Goal: Task Accomplishment & Management: Use online tool/utility

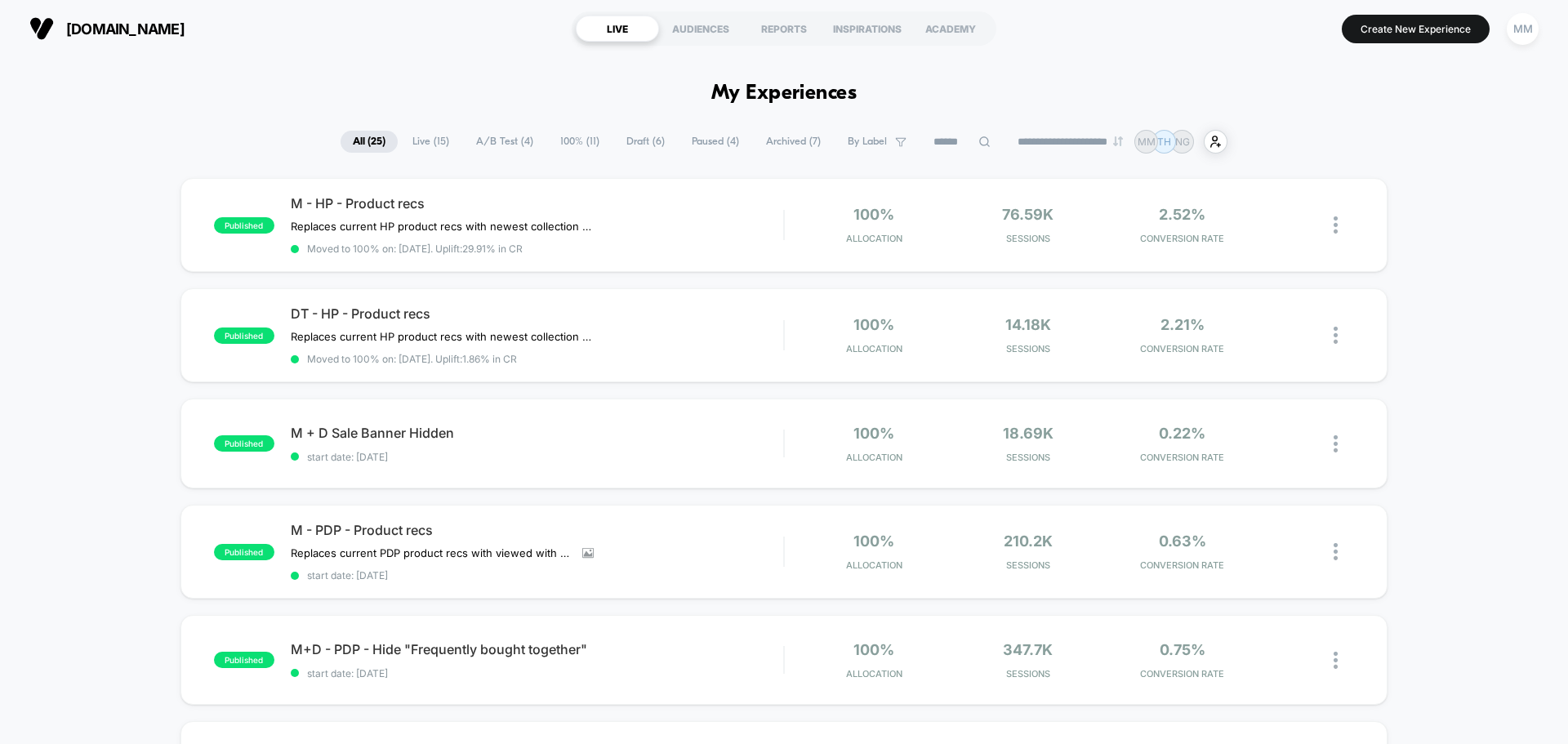
click at [478, 144] on span "A/B Test ( 4 )" at bounding box center [505, 141] width 82 height 22
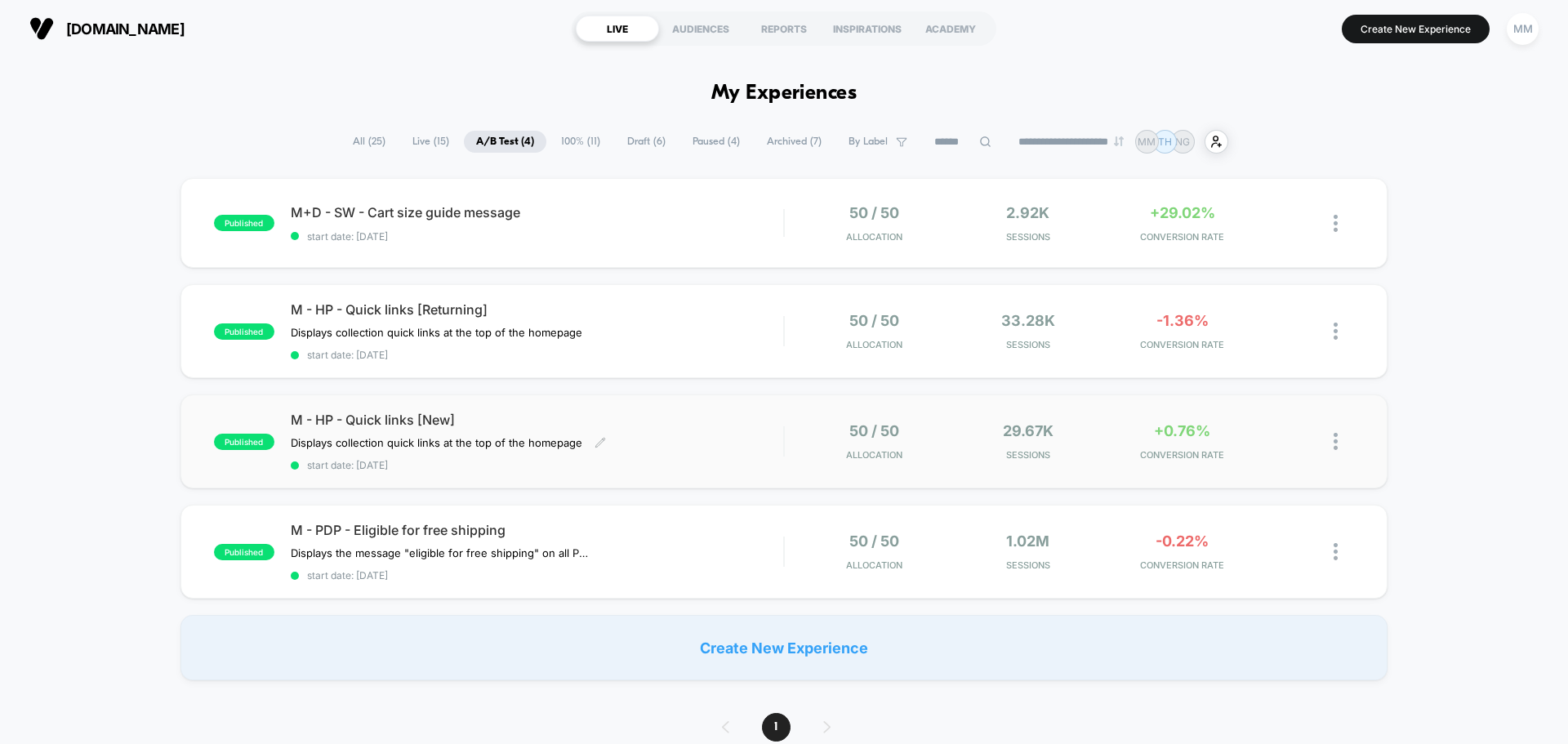
click at [416, 422] on span "M - HP - Quick links [New]" at bounding box center [537, 419] width 492 height 17
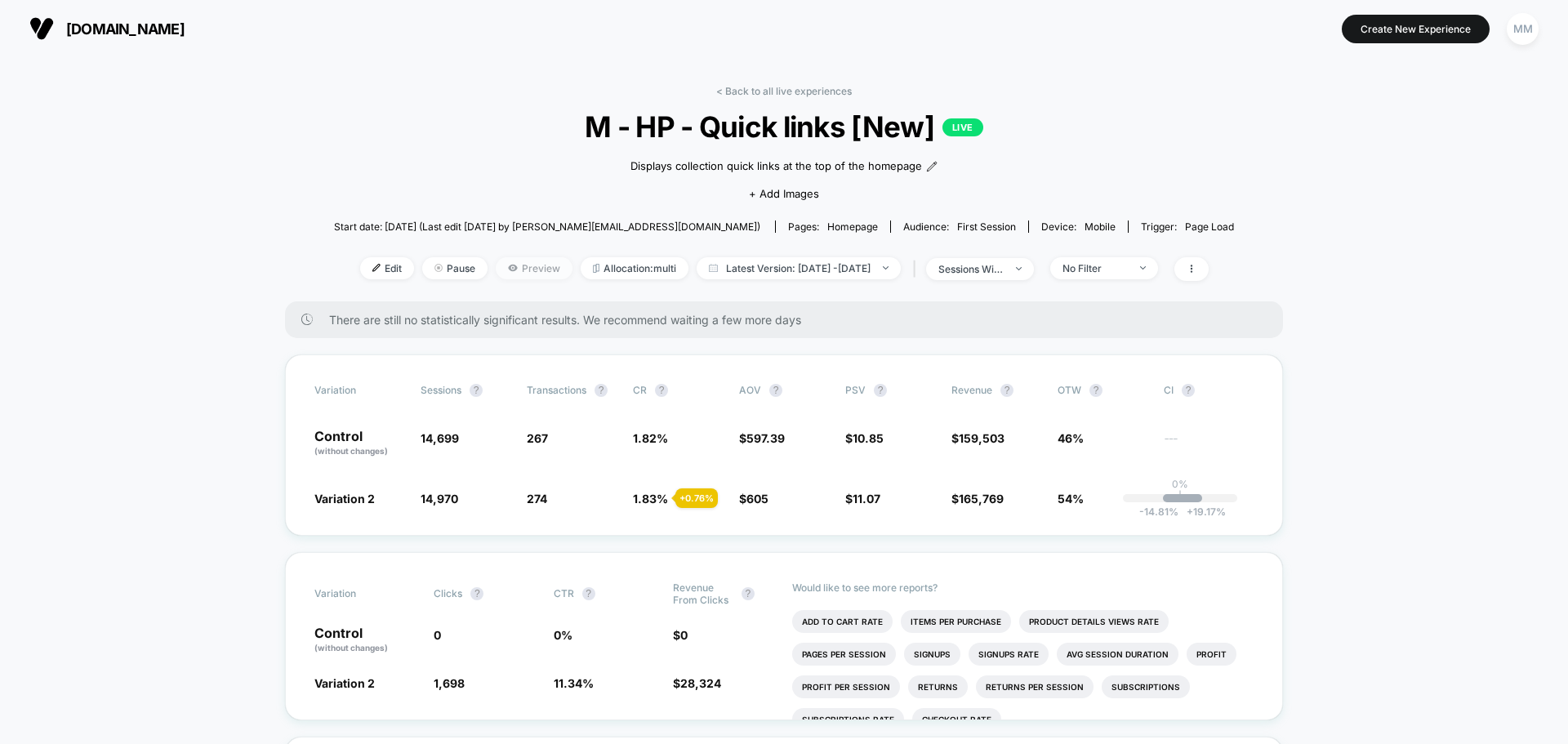
click at [496, 270] on span "Preview" at bounding box center [534, 268] width 77 height 22
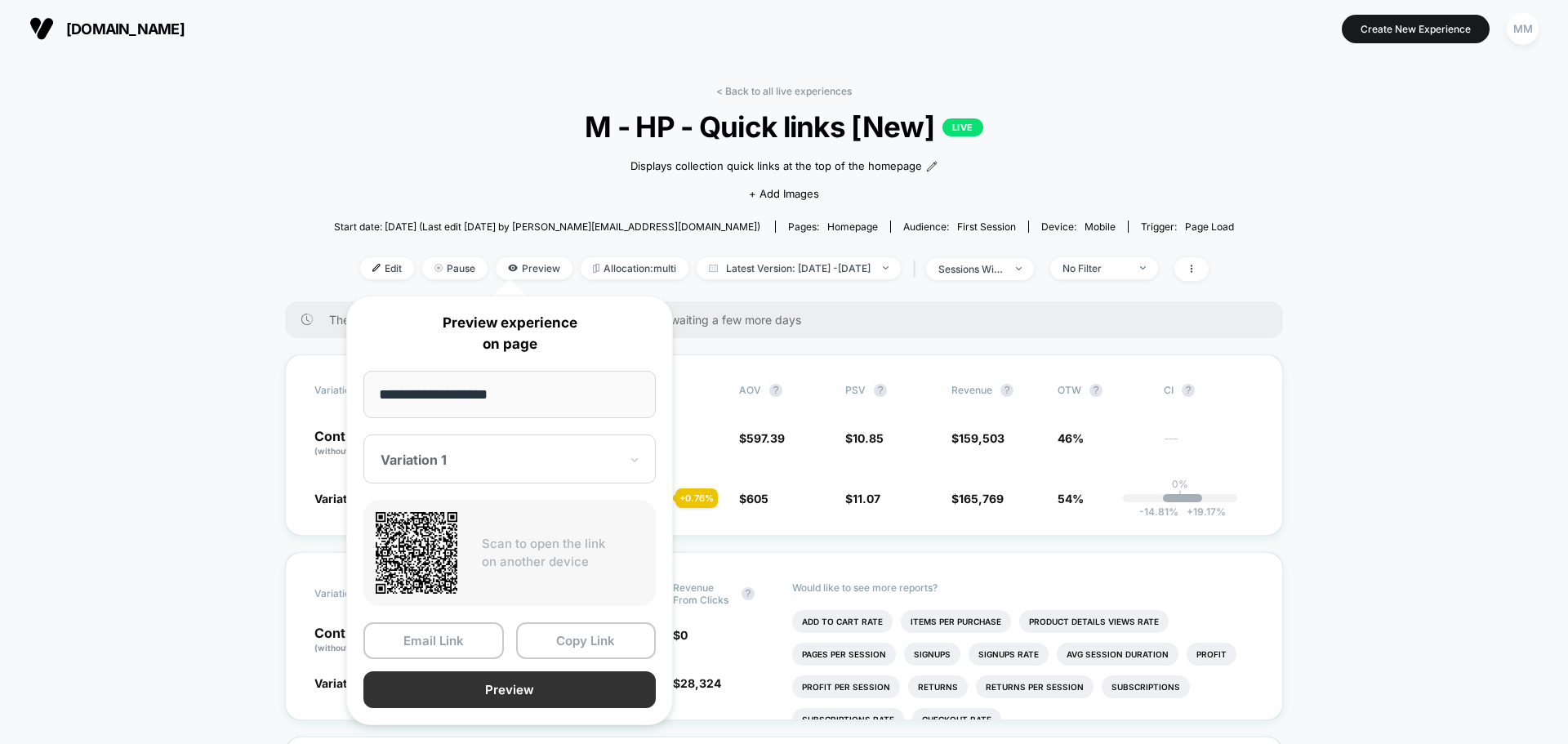
click at [488, 686] on button "Preview" at bounding box center [509, 690] width 292 height 37
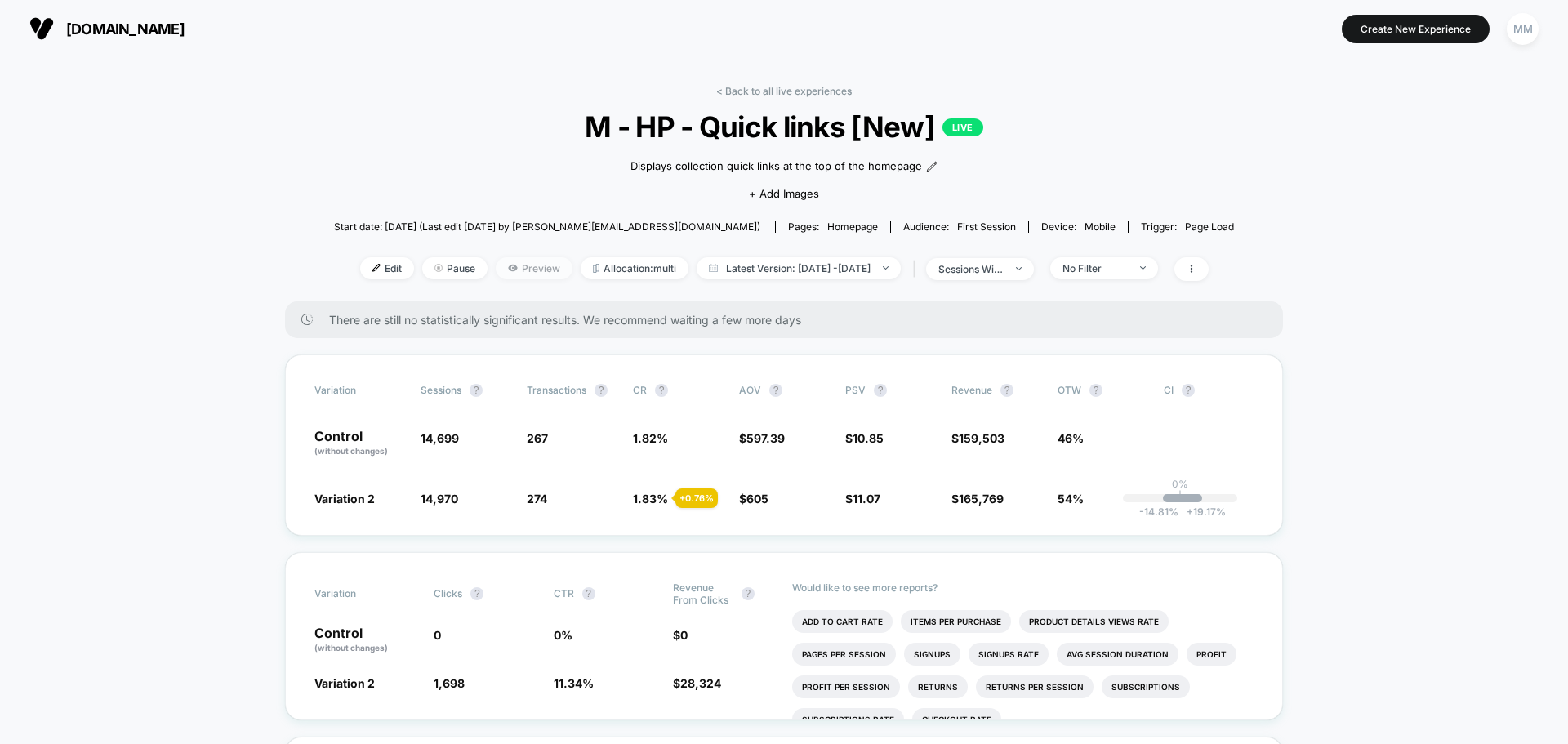
click at [514, 270] on span "Preview" at bounding box center [534, 268] width 77 height 22
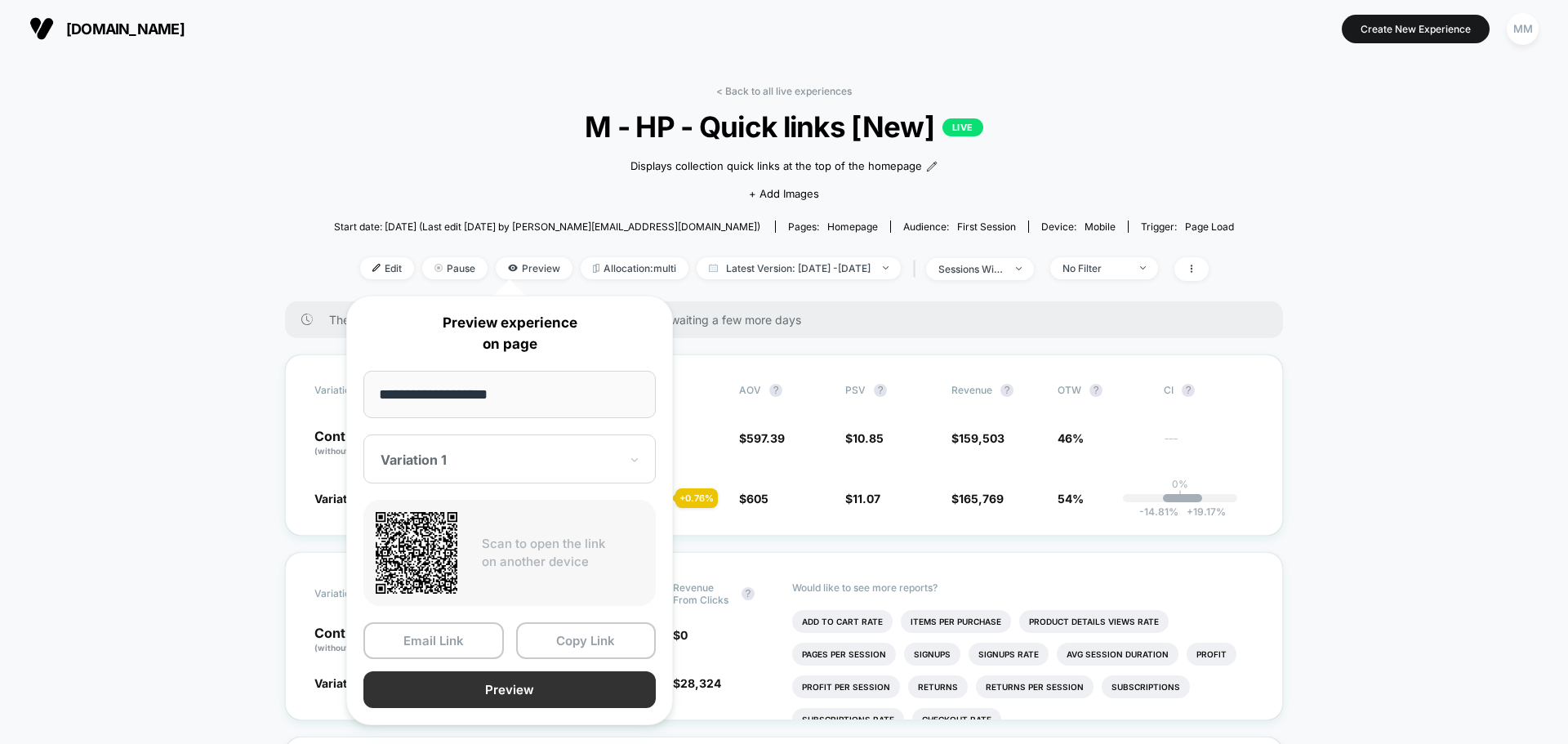
click at [494, 686] on button "Preview" at bounding box center [509, 690] width 292 height 37
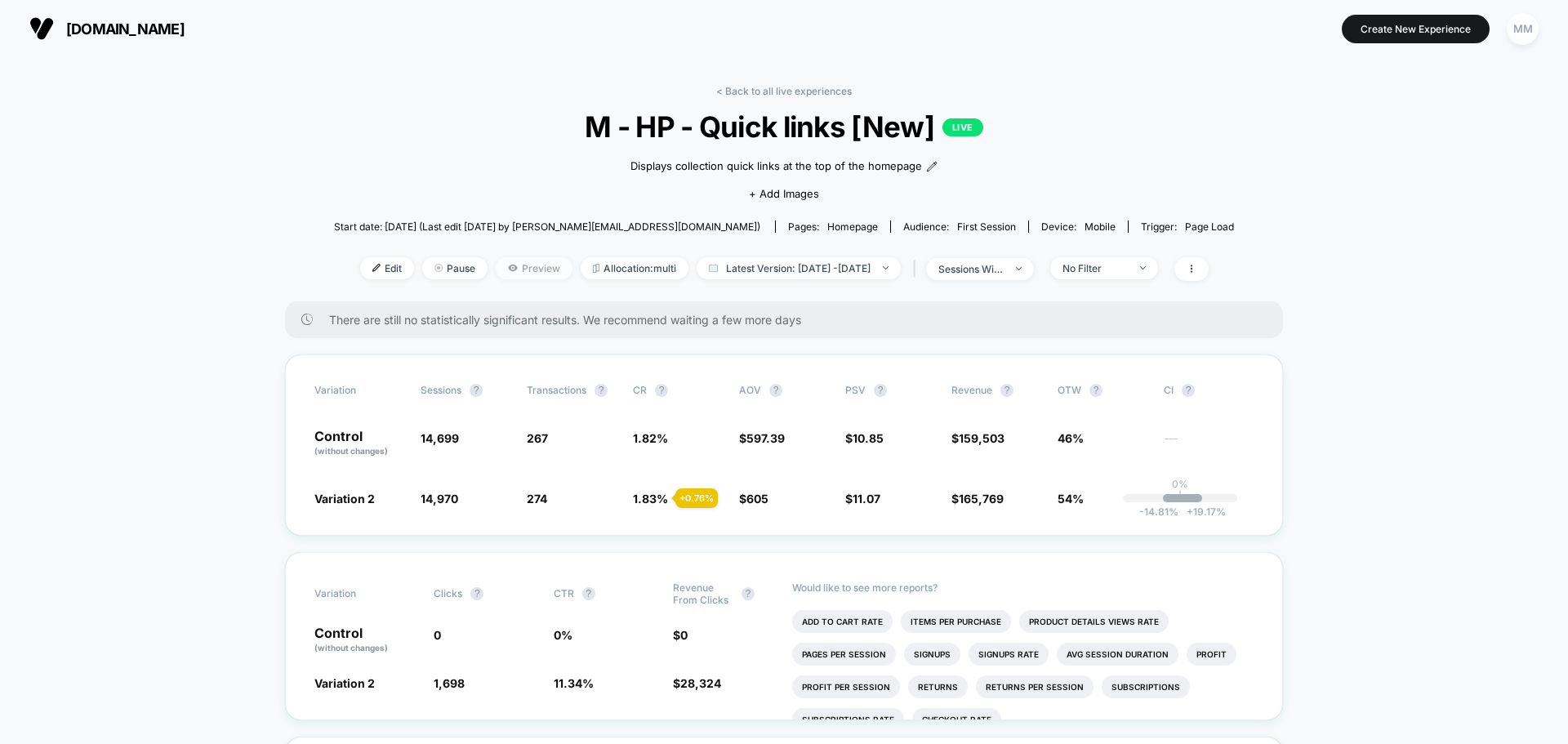
click at [502, 266] on span "Preview" at bounding box center [534, 268] width 77 height 22
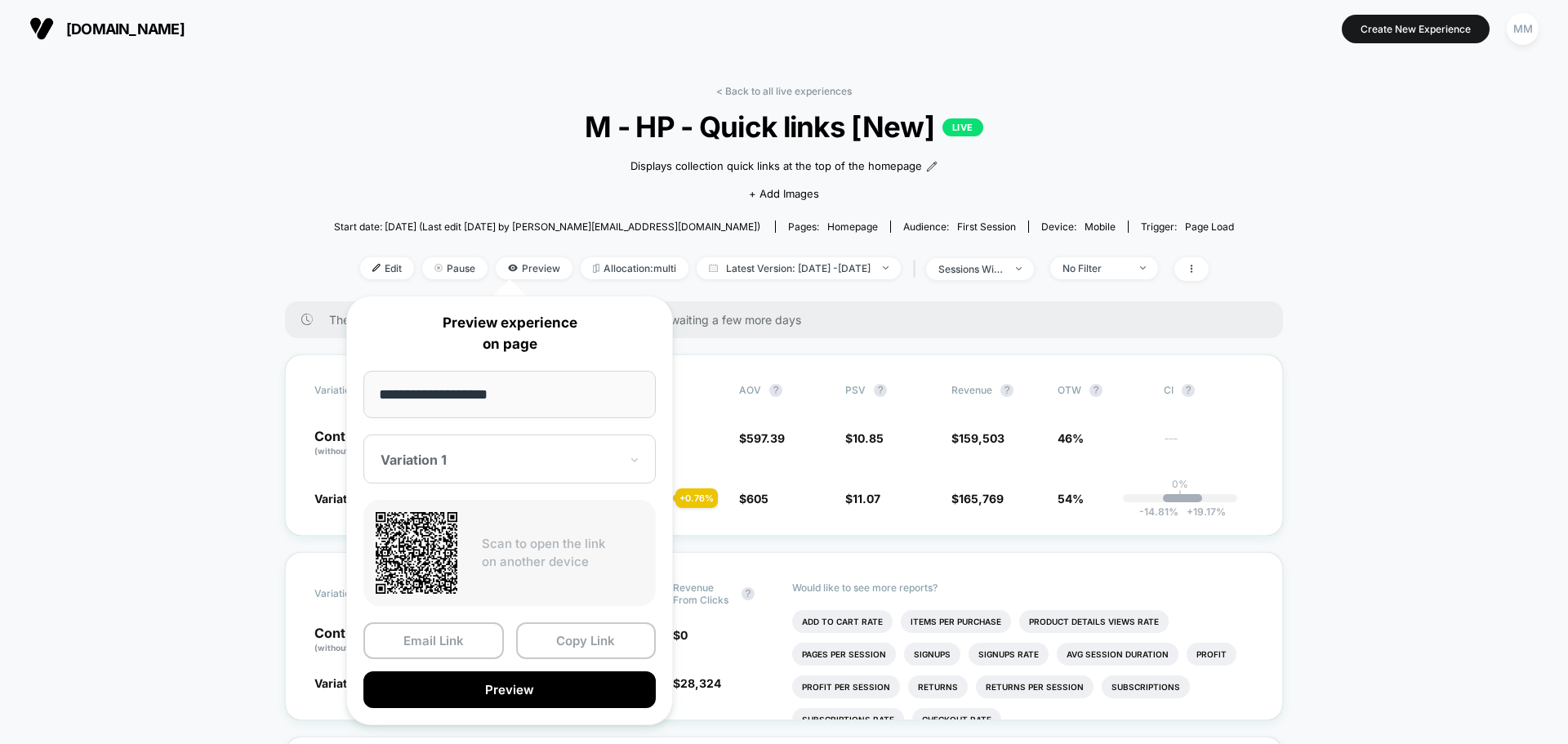
click at [579, 453] on div at bounding box center [499, 459] width 238 height 17
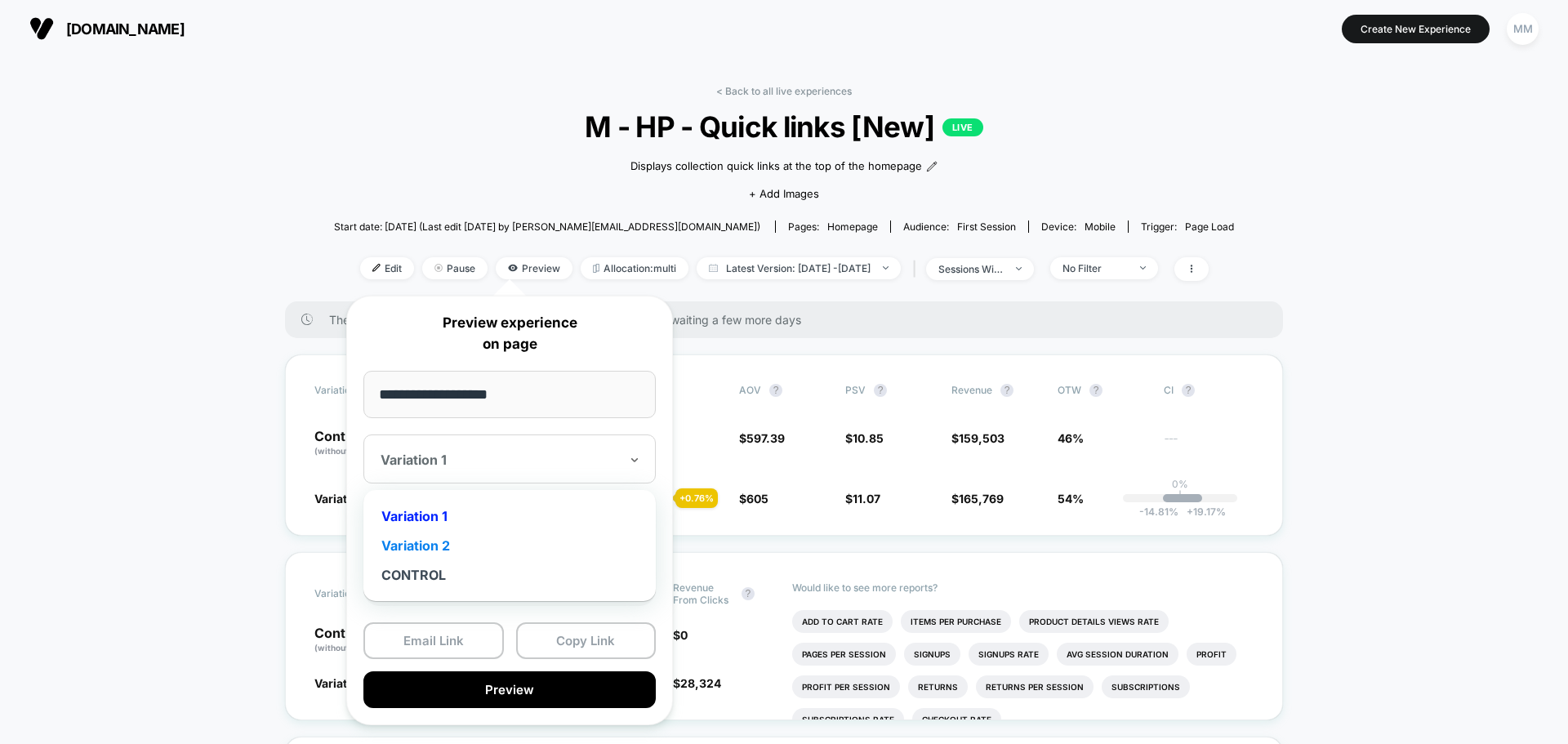
click at [551, 540] on div "Variation 2" at bounding box center [510, 546] width 276 height 30
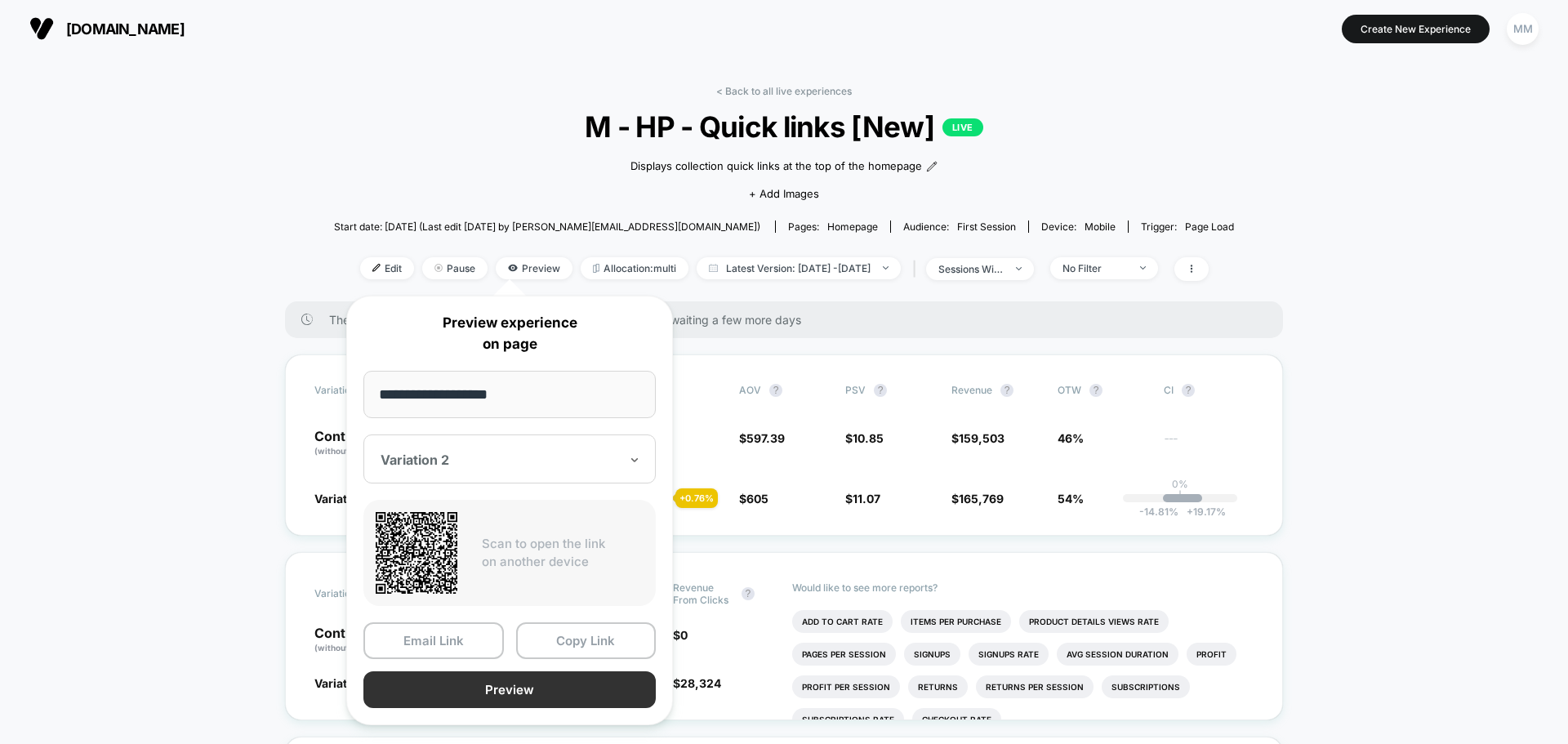
click at [528, 678] on button "Preview" at bounding box center [509, 690] width 292 height 37
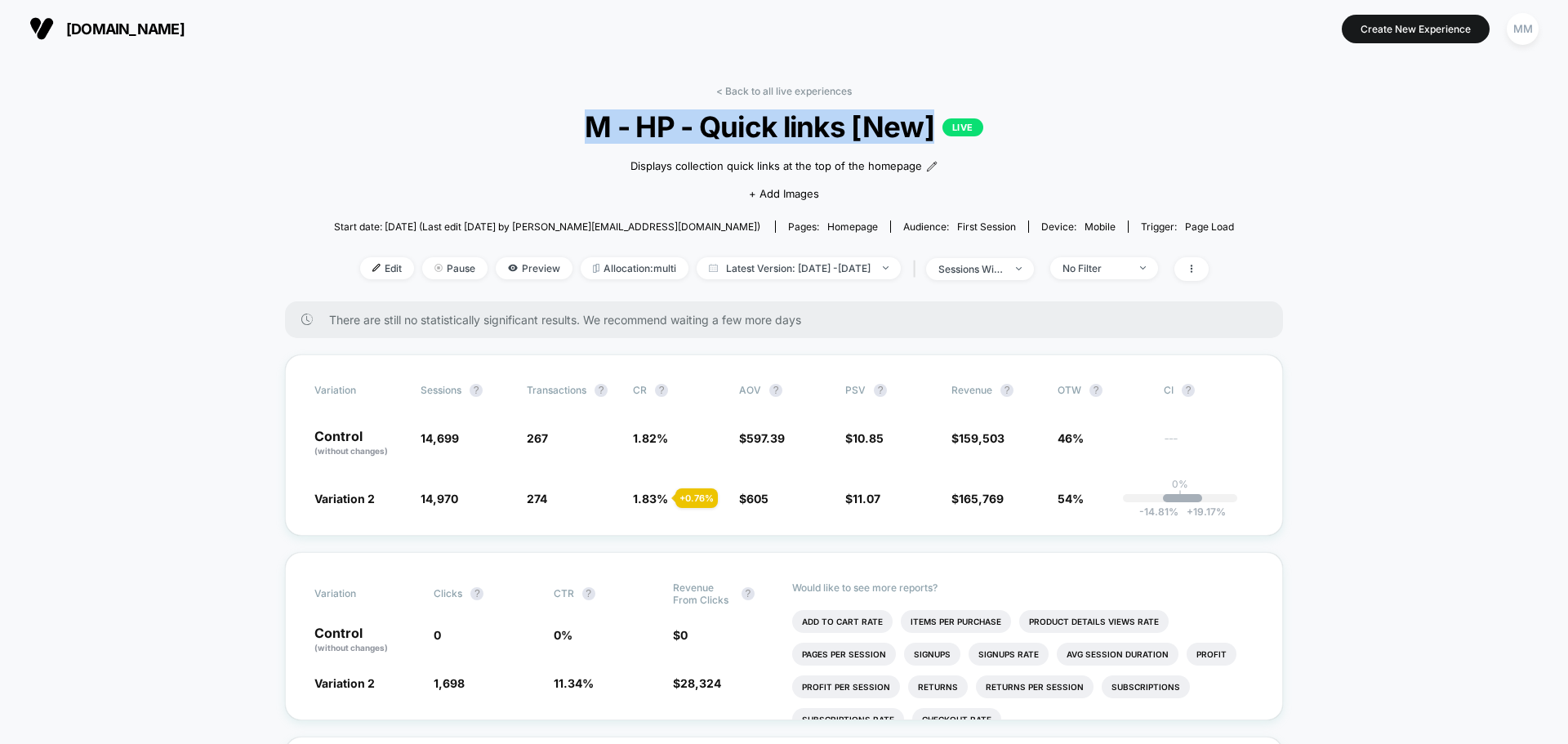
drag, startPoint x: 594, startPoint y: 124, endPoint x: 935, endPoint y: 118, distance: 341.1
click at [935, 118] on span "M - HP - Quick links [New] LIVE" at bounding box center [783, 126] width 809 height 34
copy span "M - HP - Quick links [New]"
click at [524, 272] on span "Preview" at bounding box center [534, 268] width 77 height 22
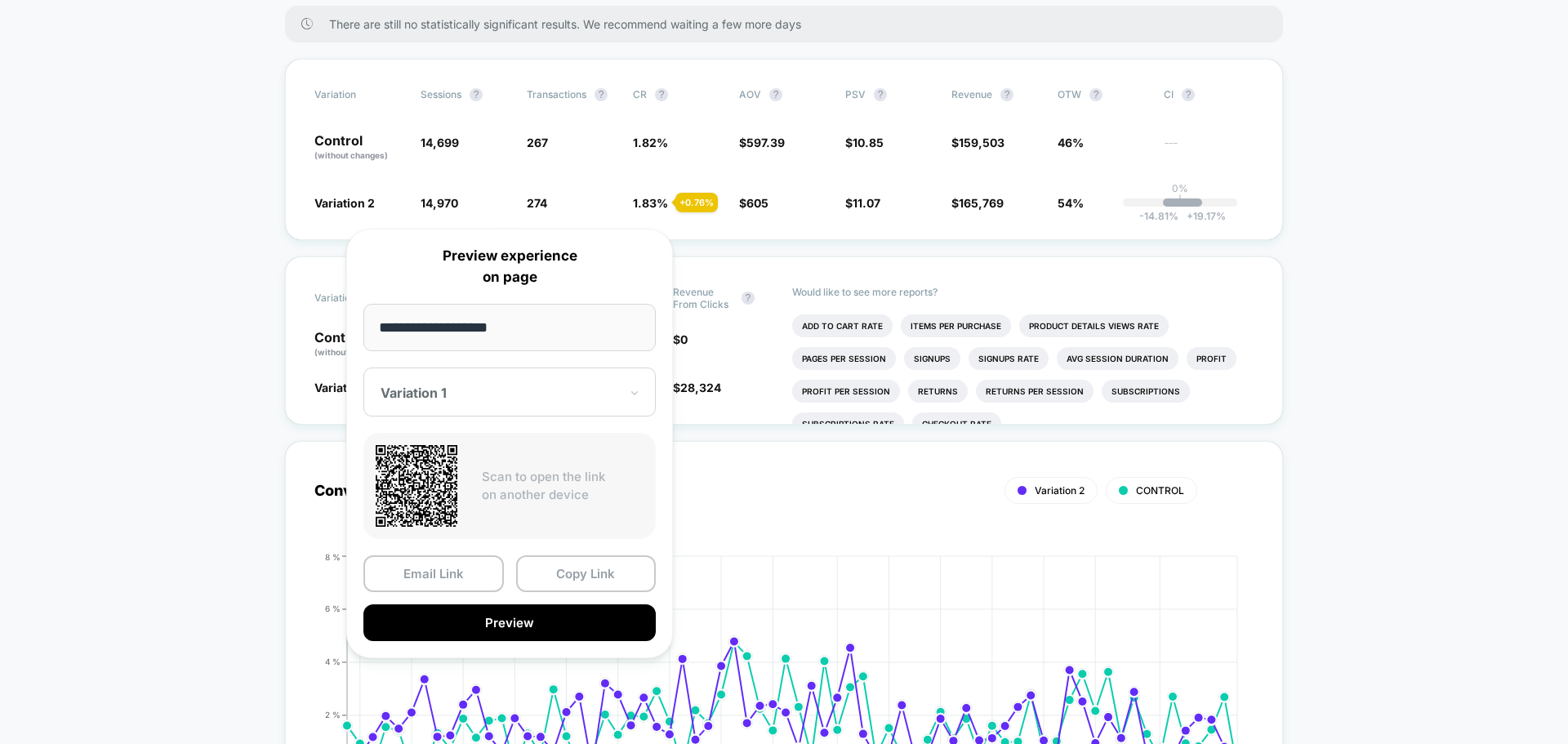
scroll to position [327, 0]
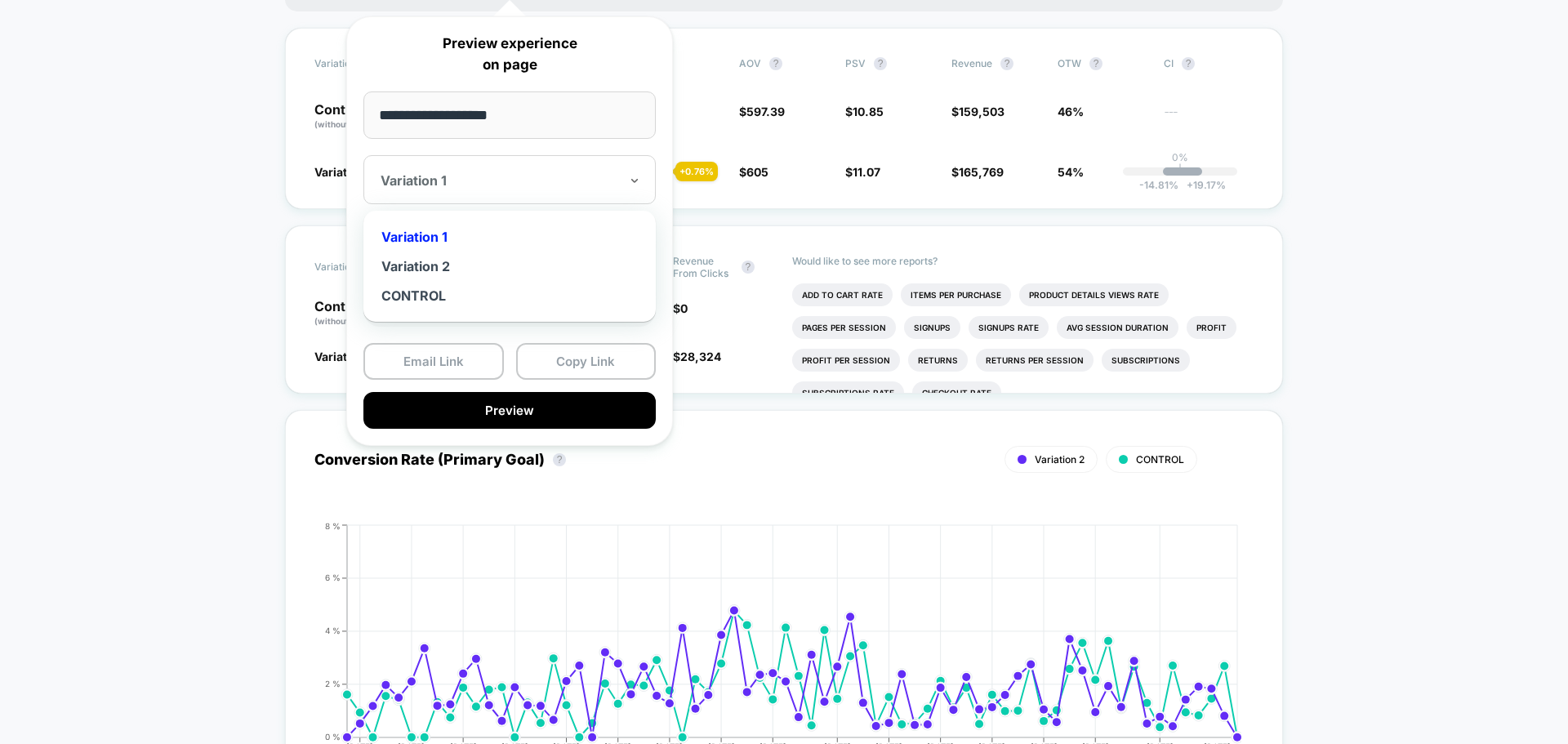
click at [536, 189] on div "Variation 1" at bounding box center [499, 180] width 242 height 19
click at [518, 261] on div "Variation 2" at bounding box center [510, 266] width 276 height 30
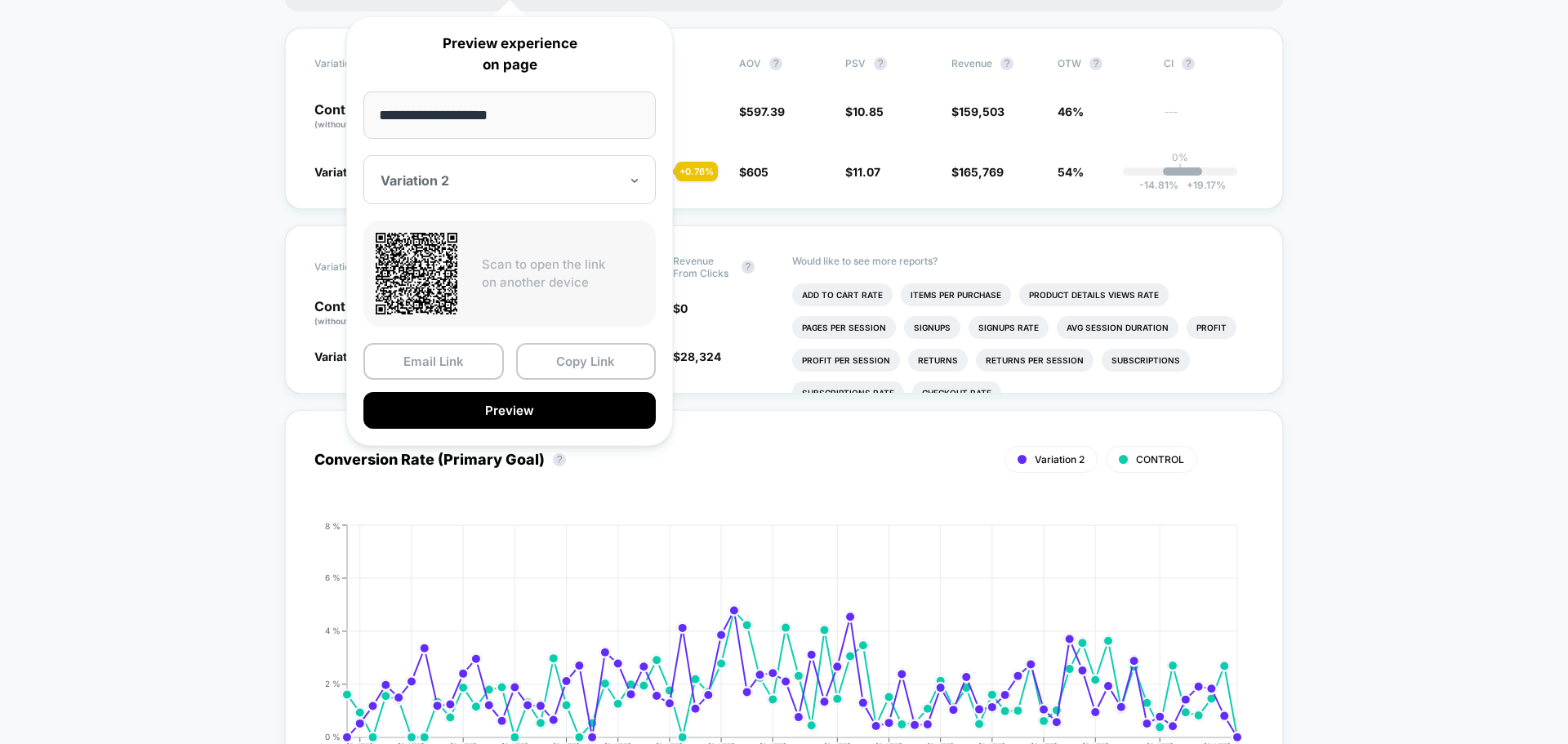
click at [471, 176] on div at bounding box center [499, 180] width 238 height 17
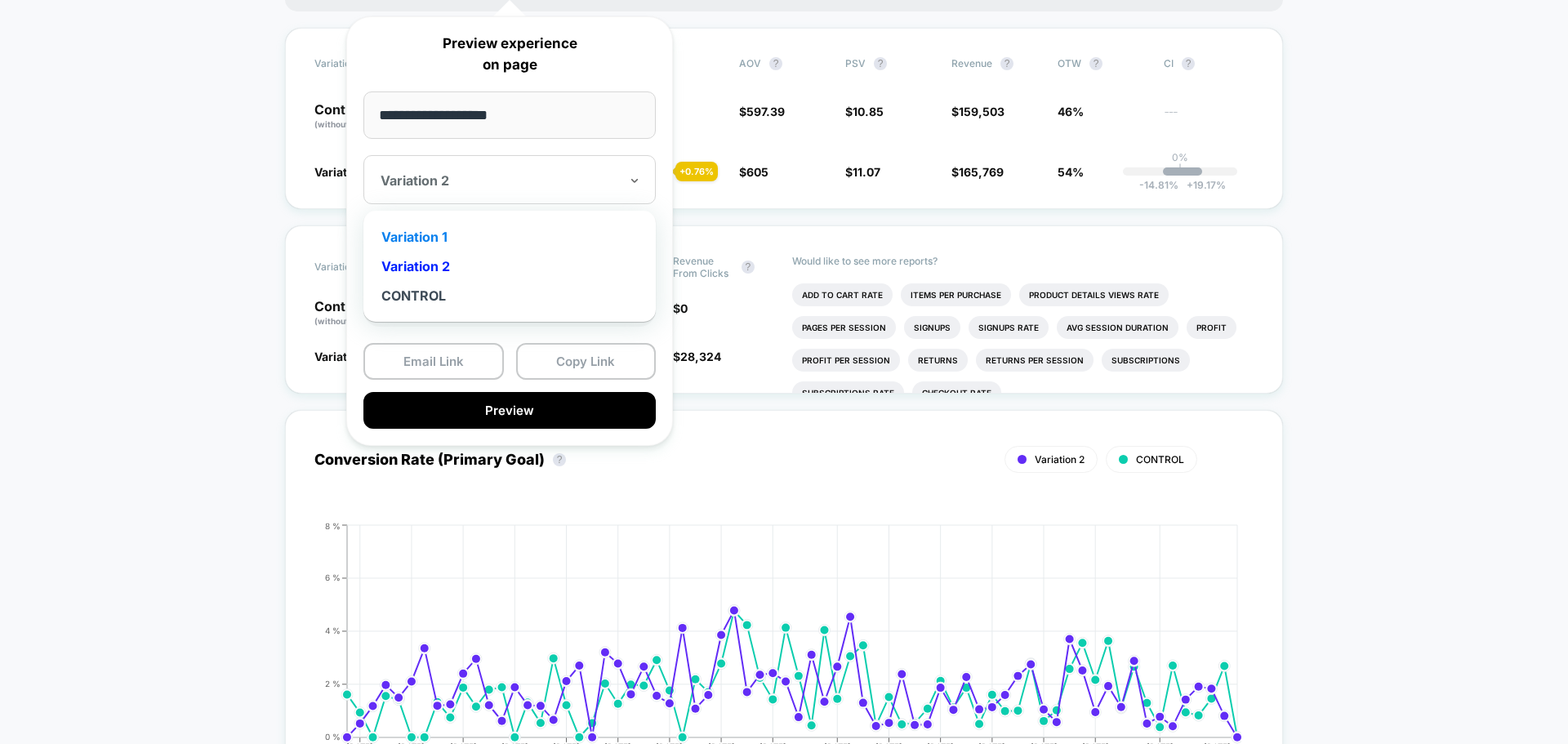
click at [457, 242] on div "Variation 1" at bounding box center [510, 237] width 276 height 30
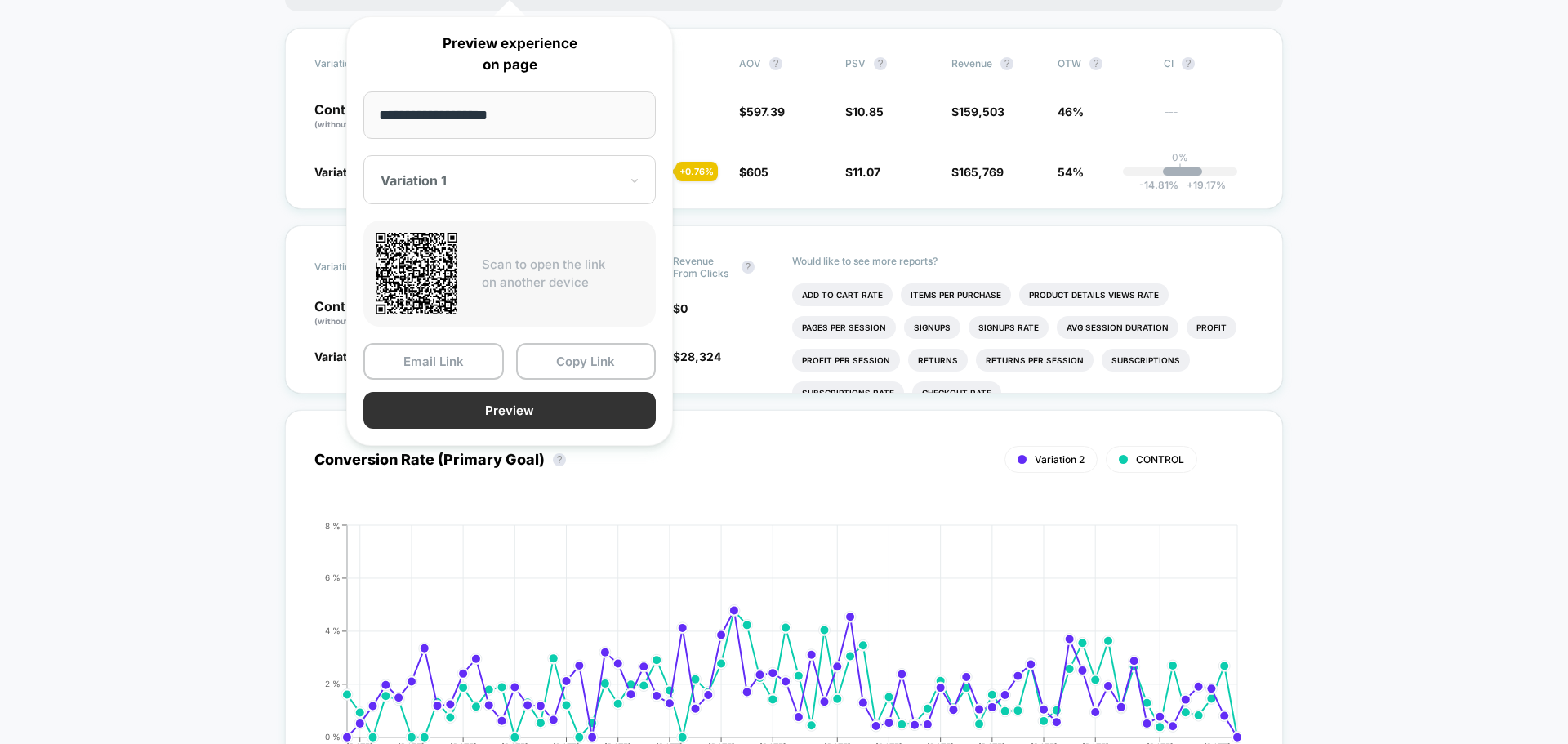
click at [478, 413] on button "Preview" at bounding box center [509, 410] width 292 height 37
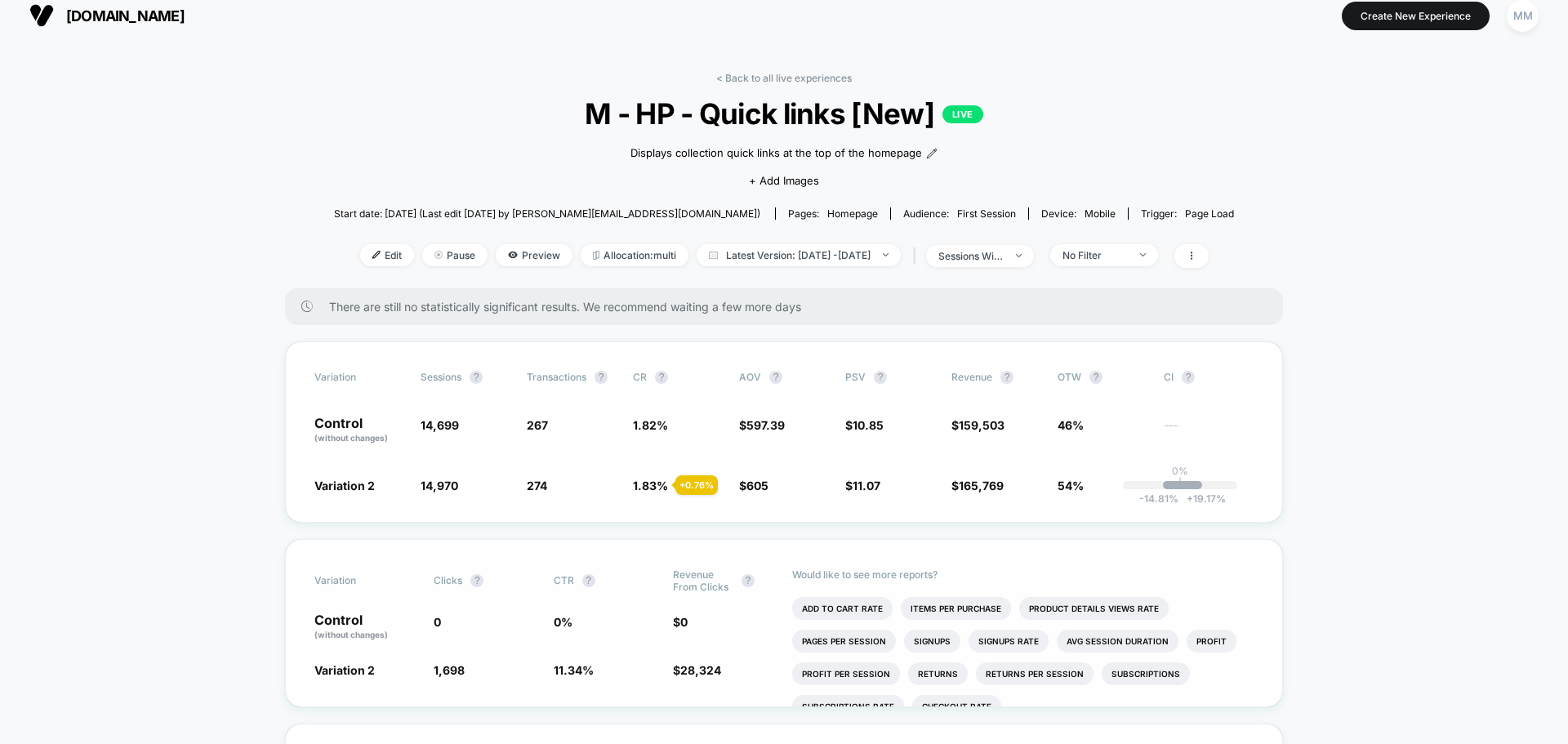
scroll to position [0, 0]
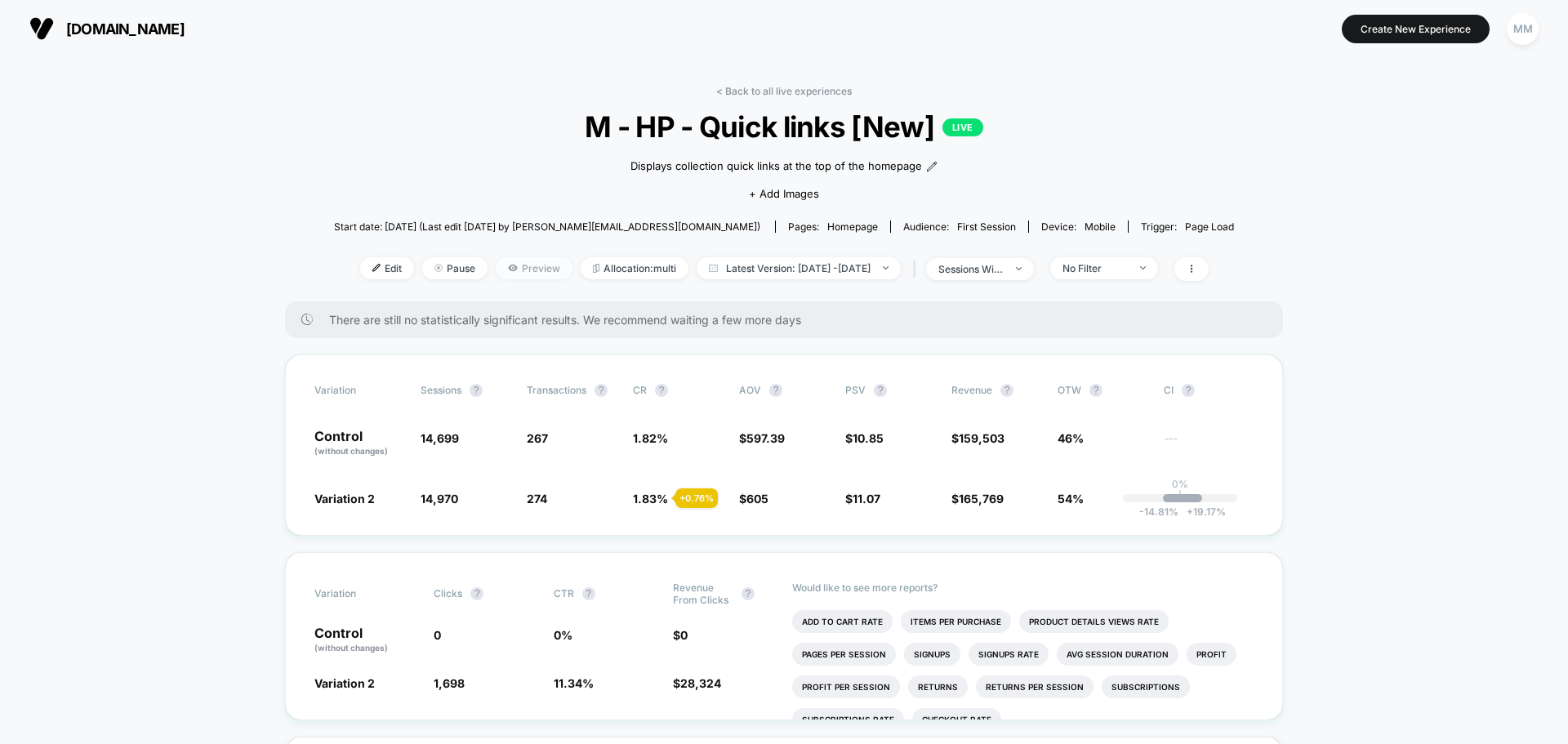
click at [508, 266] on icon at bounding box center [512, 267] width 9 height 6
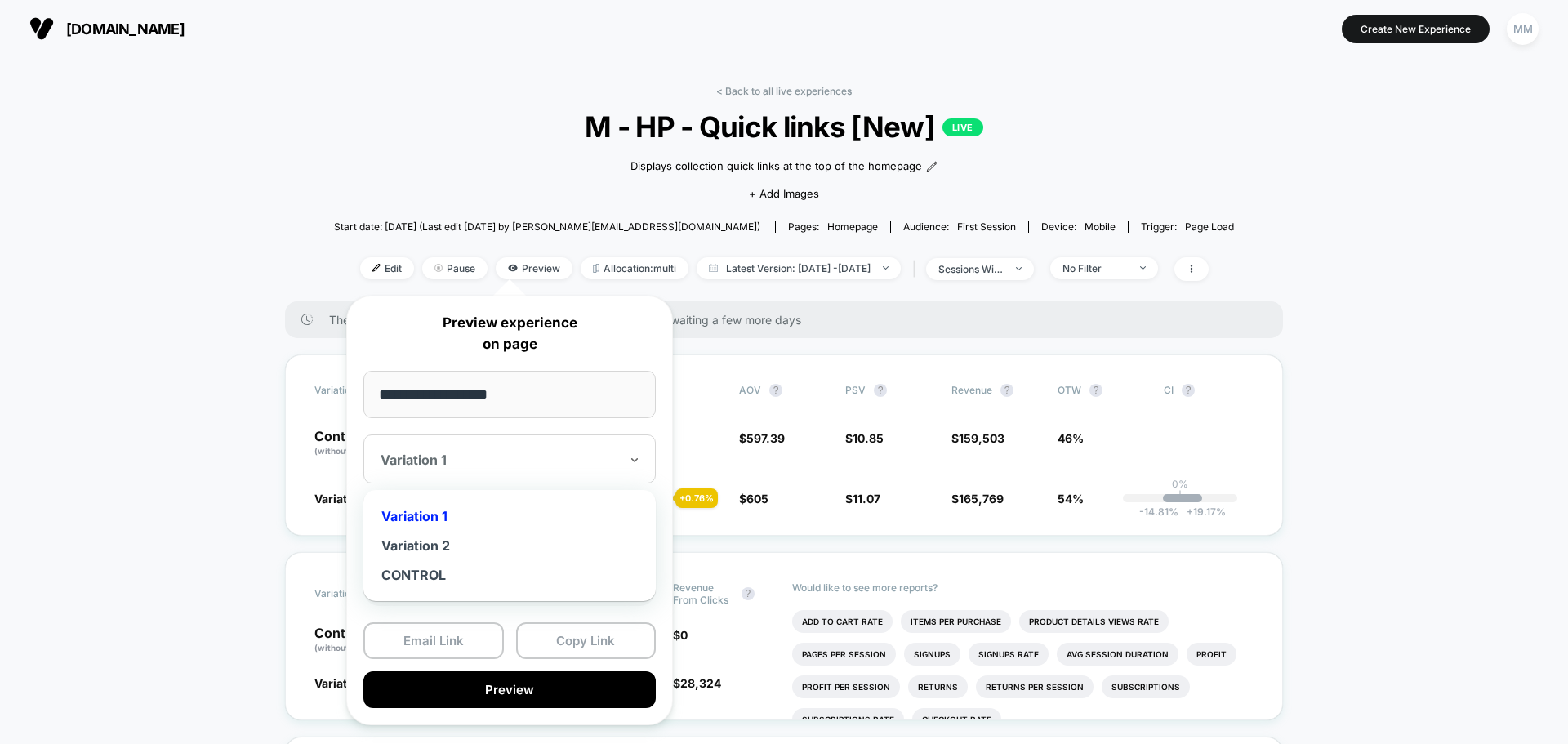
click at [477, 461] on div at bounding box center [499, 459] width 238 height 17
click at [460, 544] on div "Variation 2" at bounding box center [510, 546] width 276 height 30
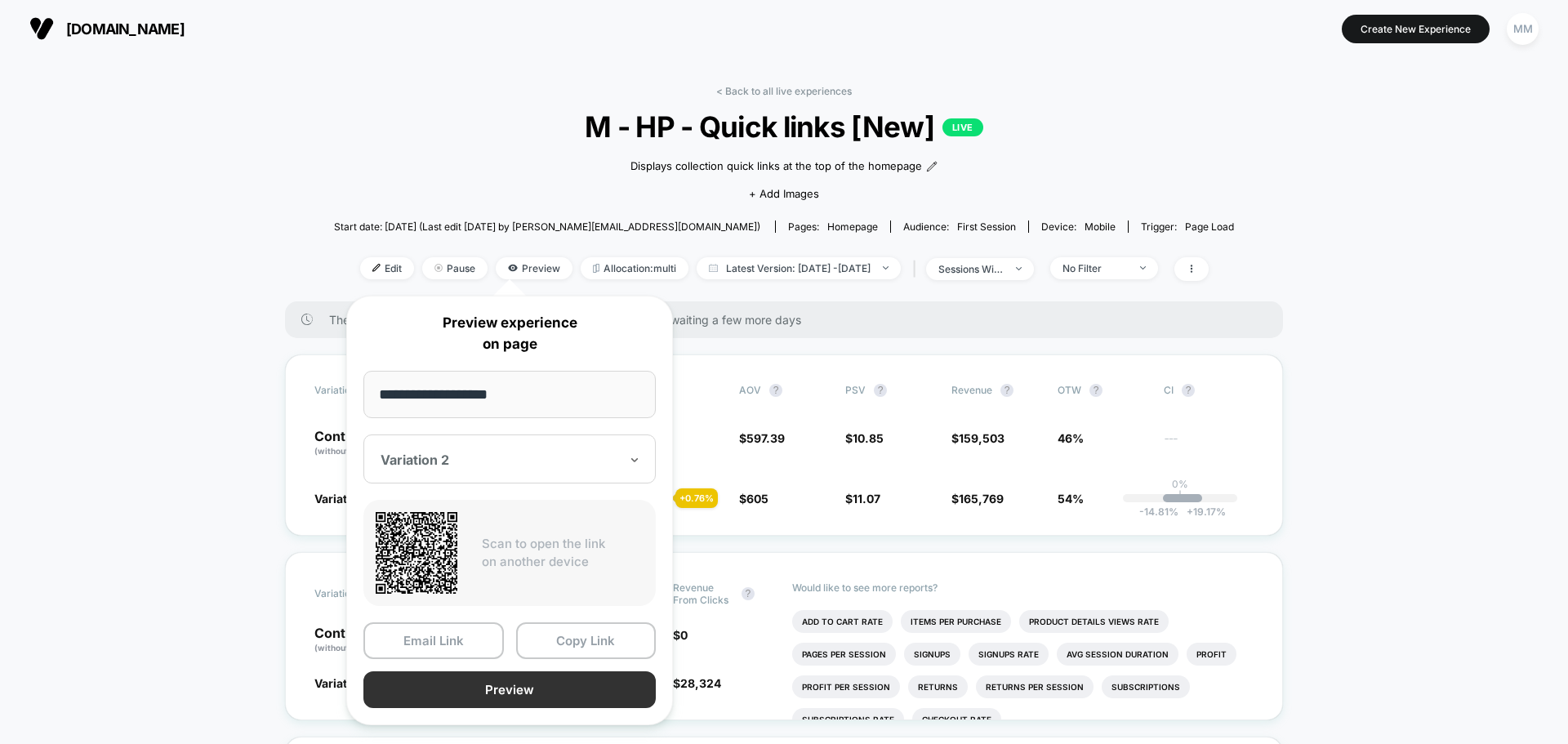
click at [522, 688] on button "Preview" at bounding box center [509, 690] width 292 height 37
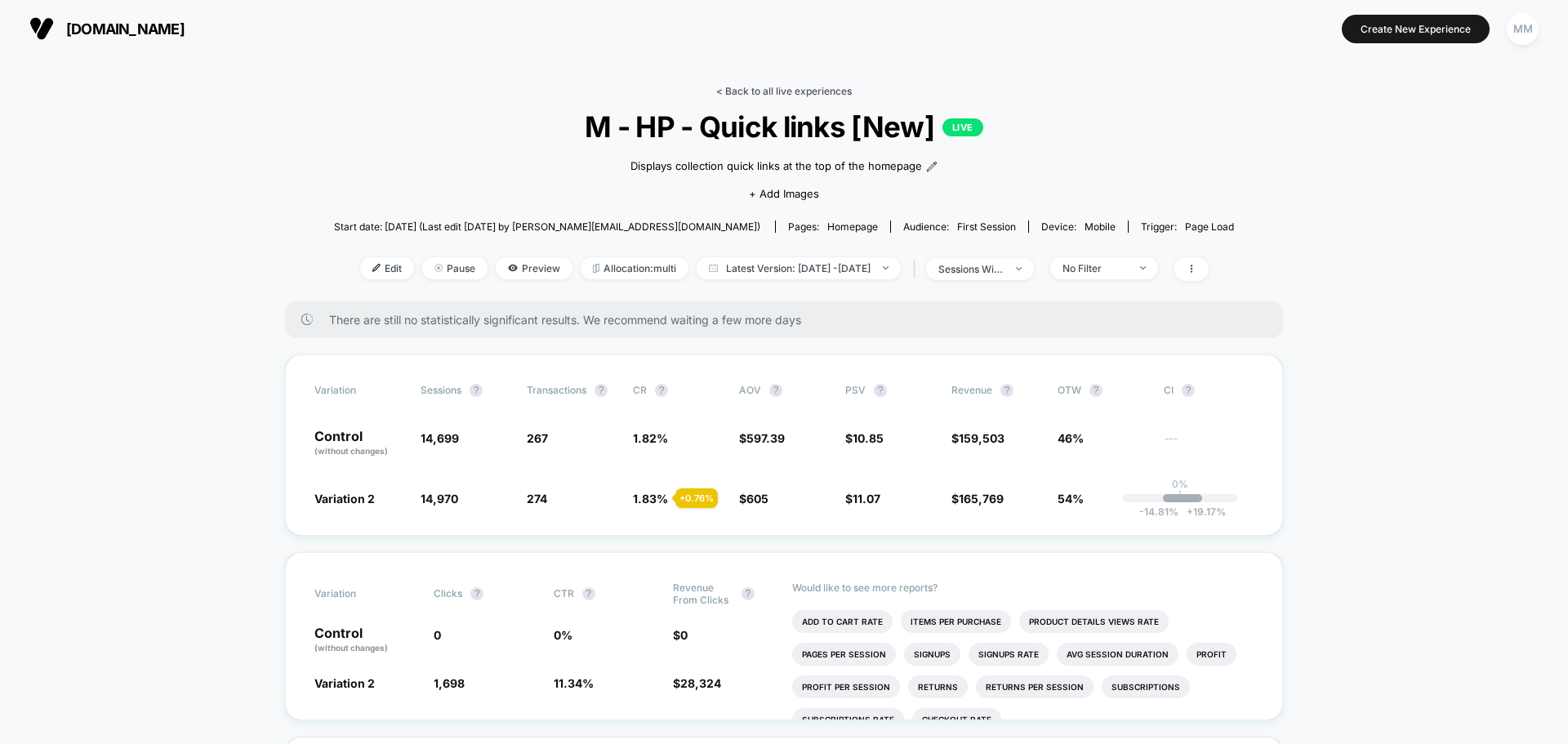
click at [750, 89] on link "< Back to all live experiences" at bounding box center [783, 91] width 135 height 12
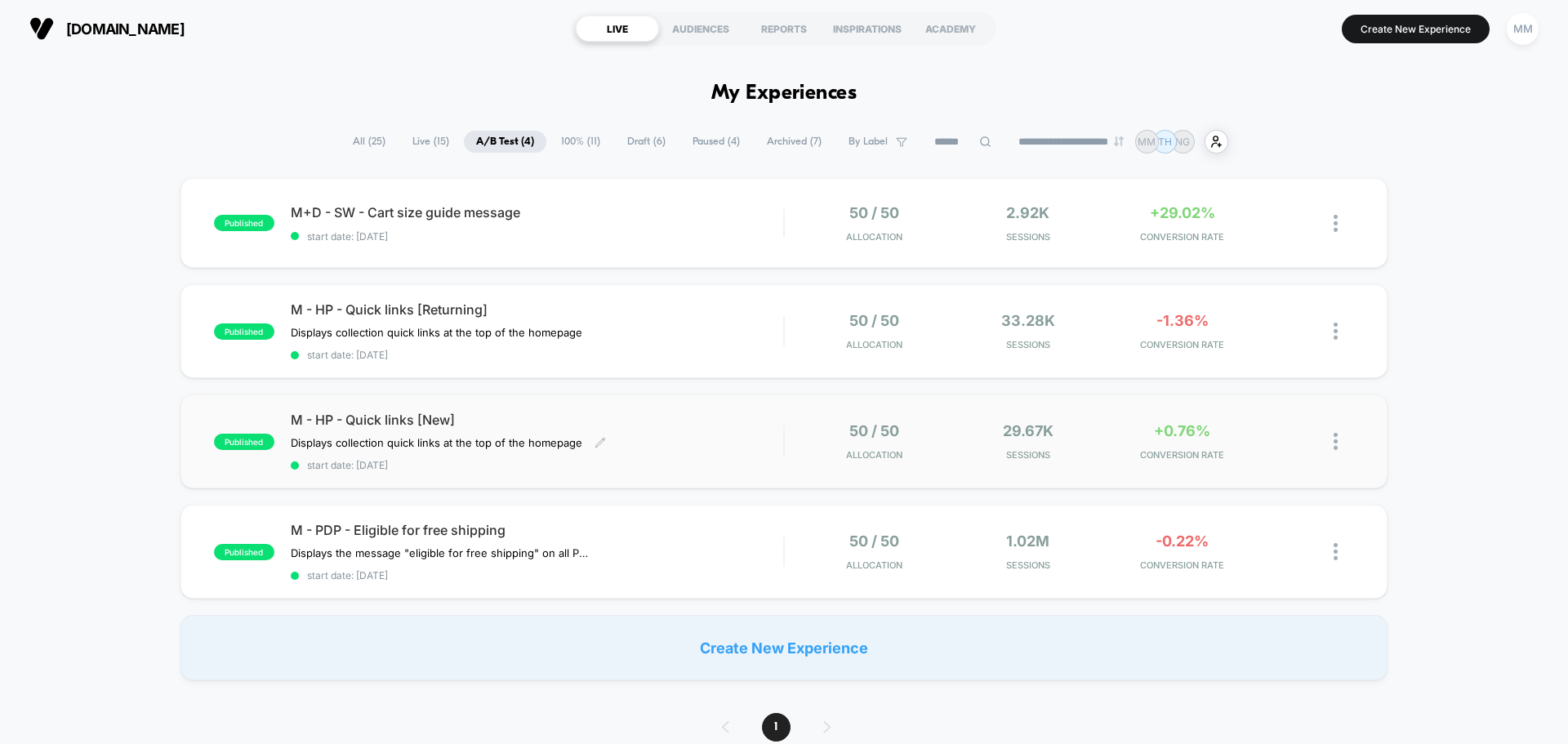
click at [421, 427] on span "M - HP - Quick links [New]" at bounding box center [537, 419] width 492 height 17
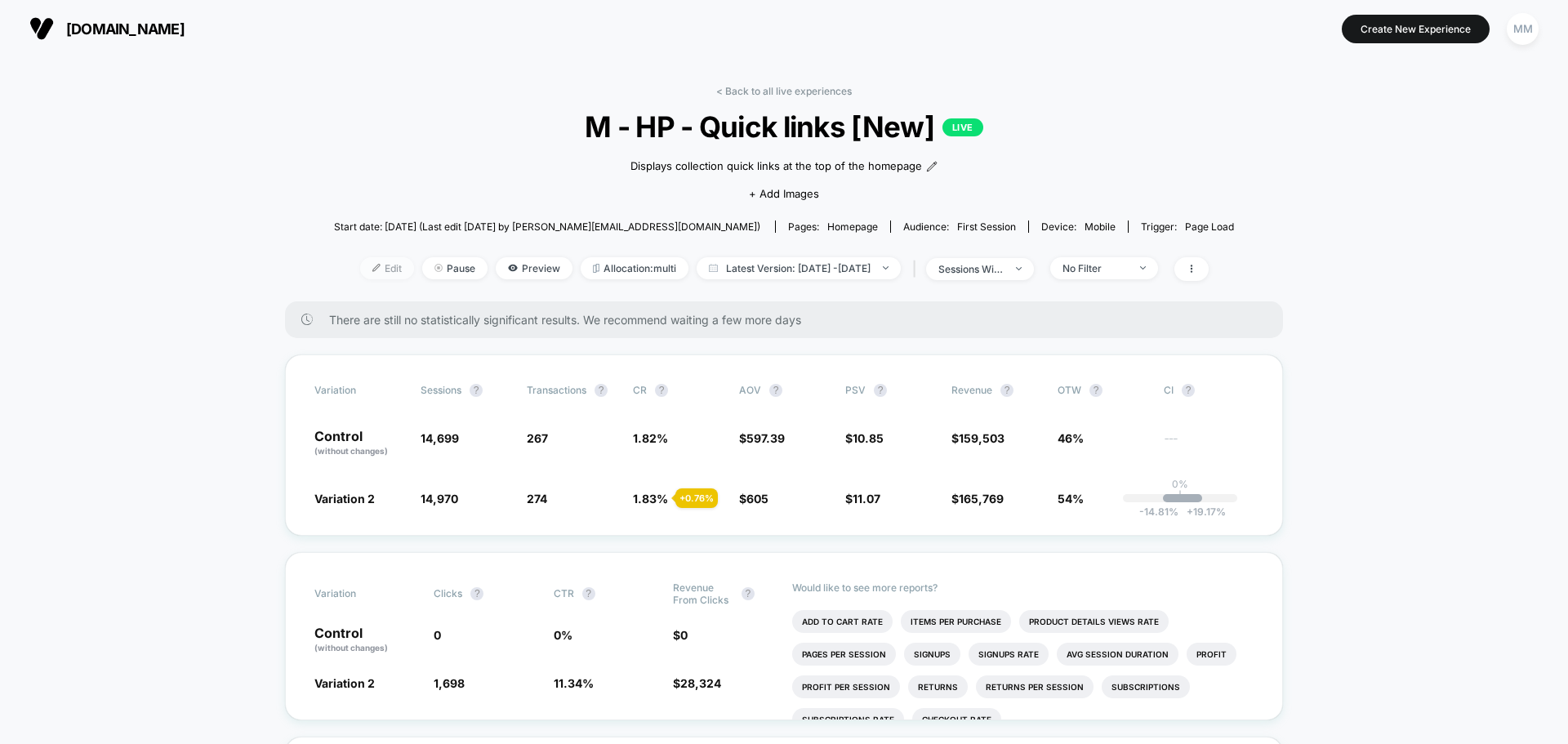
click at [381, 266] on span "Edit" at bounding box center [387, 268] width 54 height 22
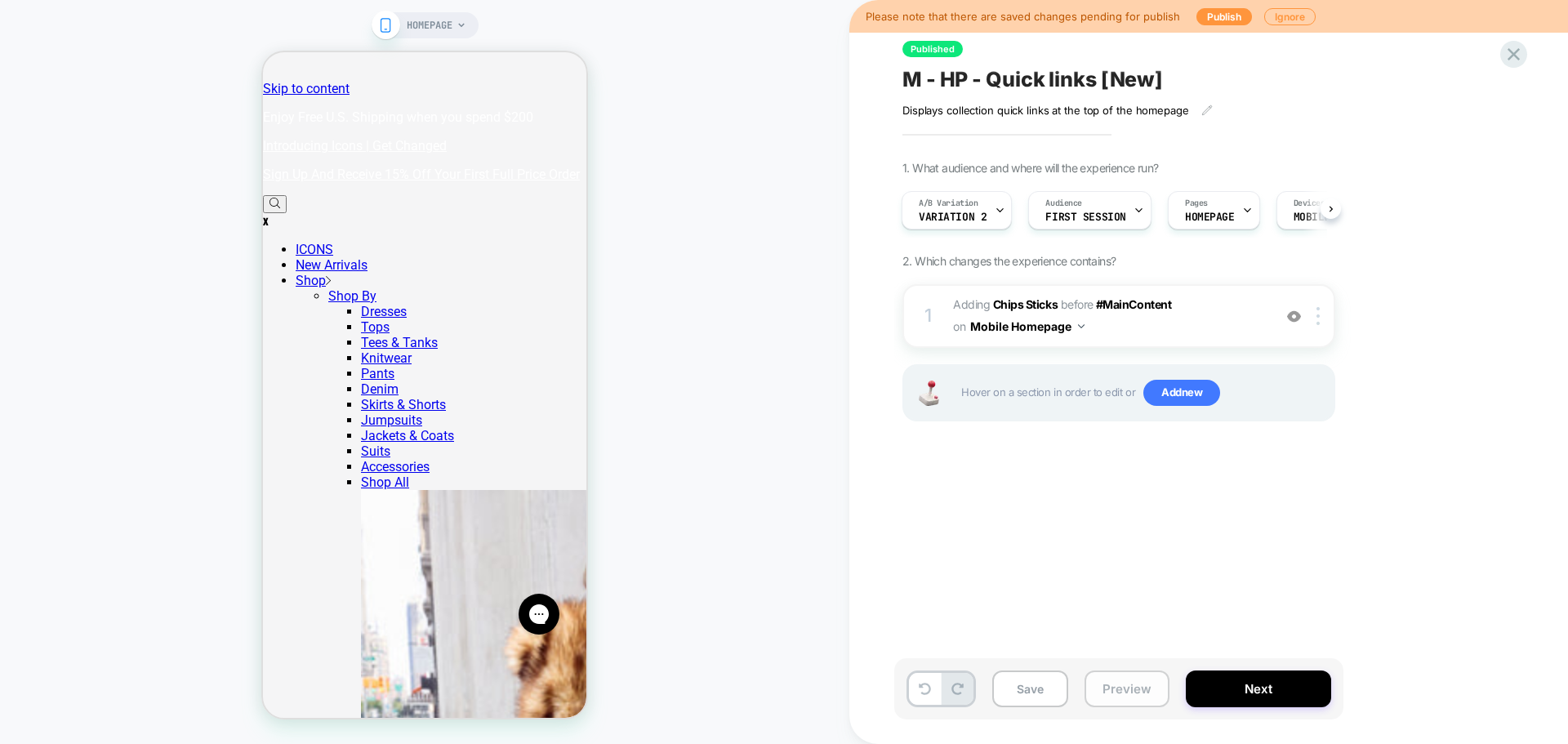
click at [1146, 679] on button "Preview" at bounding box center [1126, 689] width 85 height 37
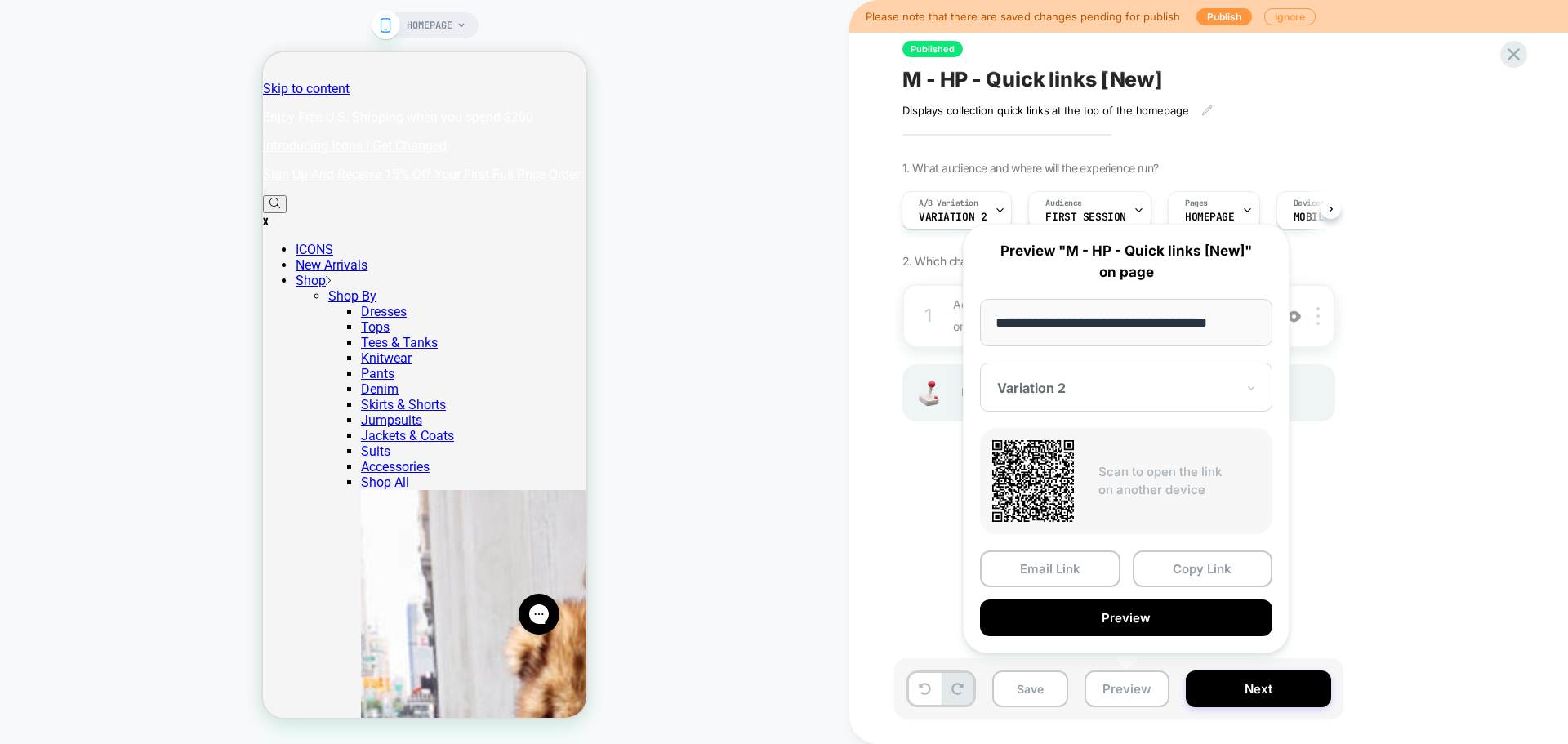
click at [1385, 265] on div "1. What audience and where will the experience run? A/B Variation Variation 2 A…" at bounding box center [1200, 311] width 596 height 301
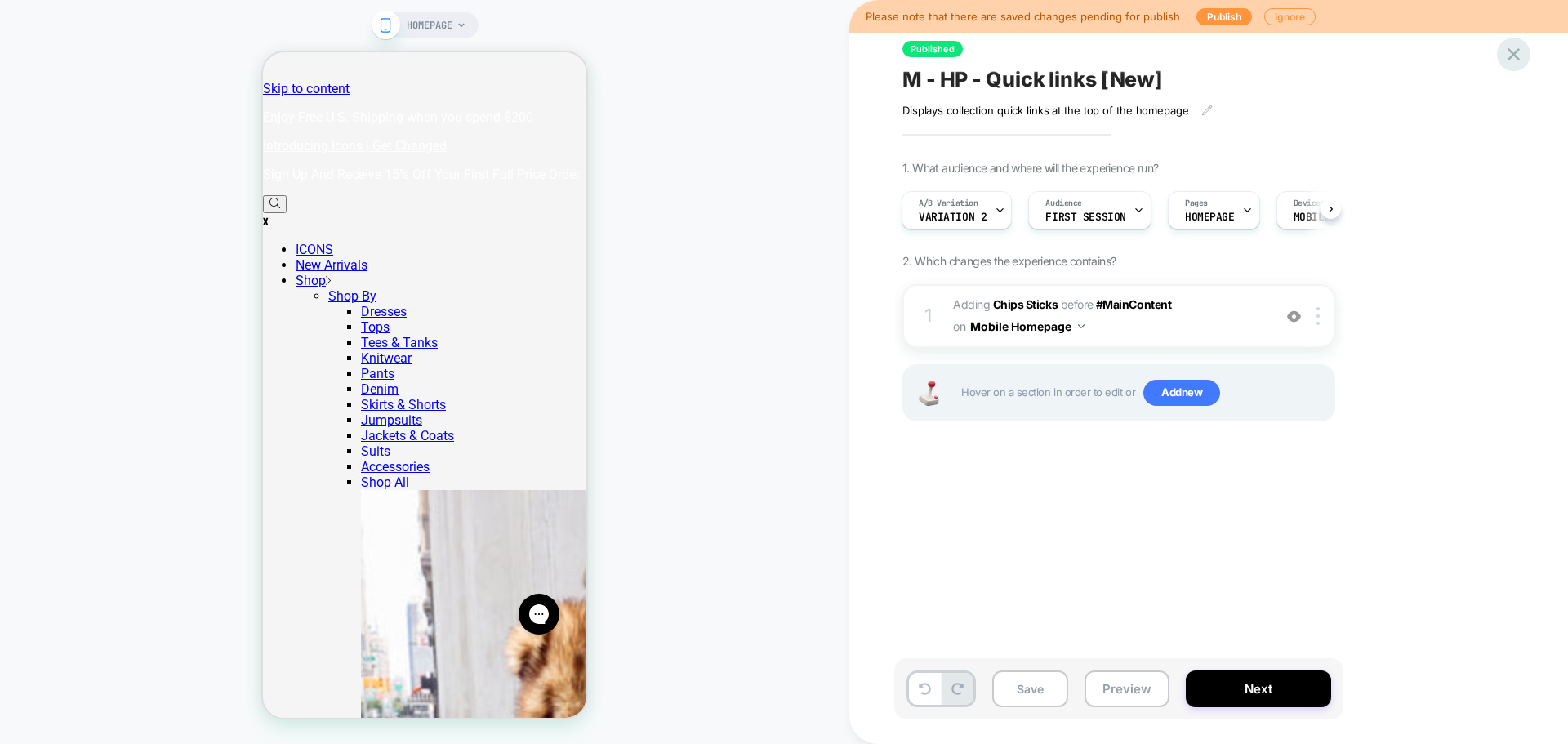
click at [1516, 56] on icon at bounding box center [1514, 54] width 12 height 12
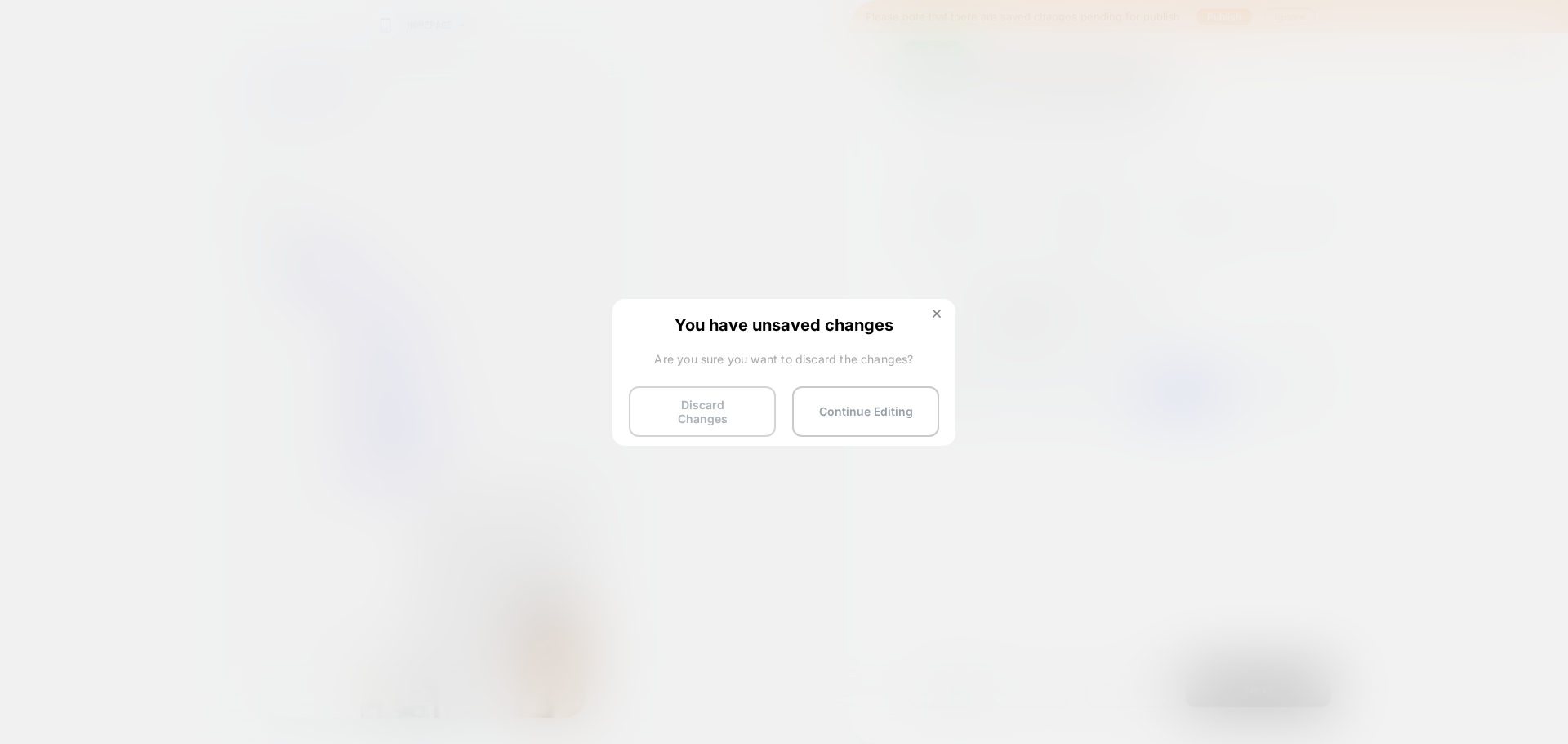
click at [748, 407] on button "Discard Changes" at bounding box center [702, 411] width 147 height 51
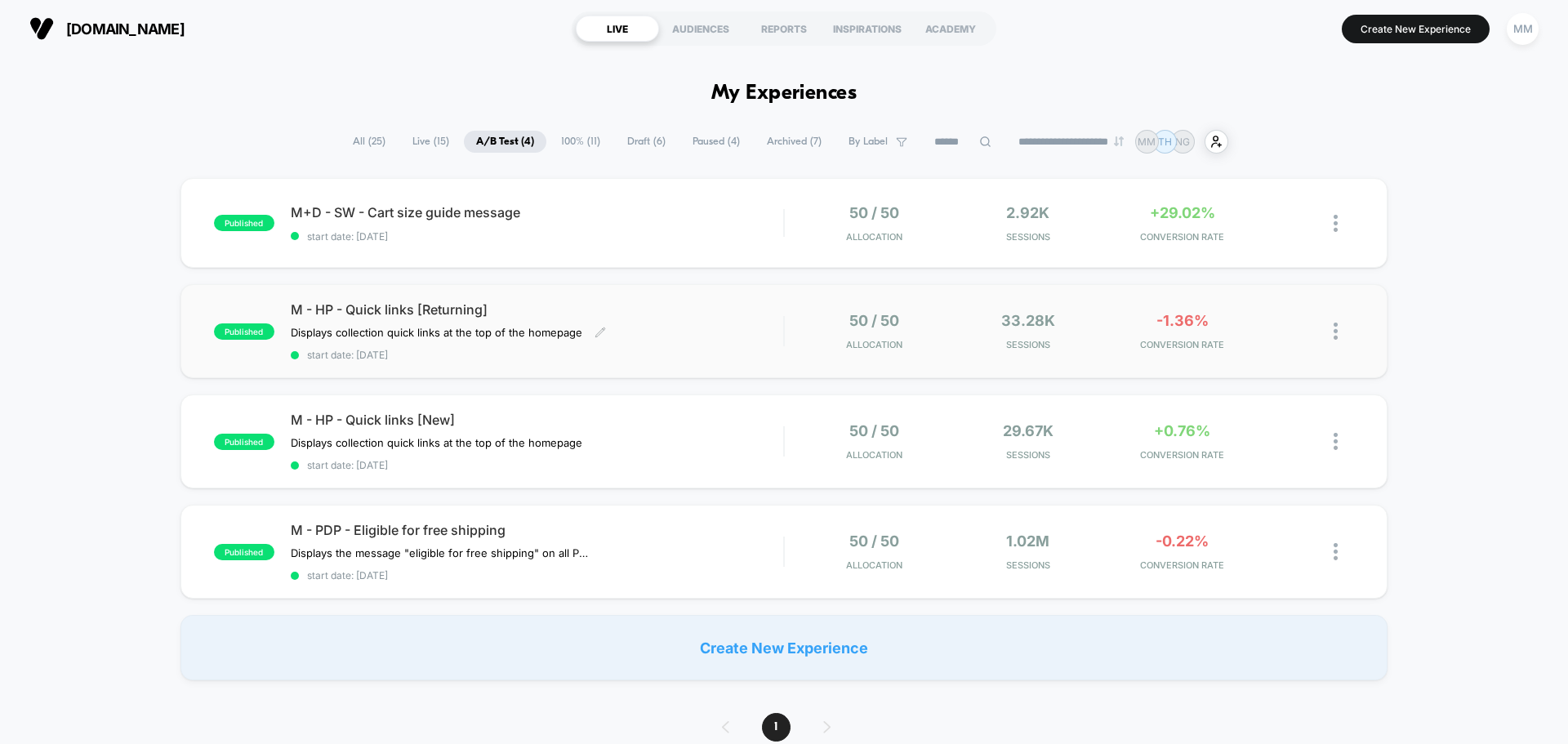
click at [423, 309] on span "M - HP - Quick links [Returning]" at bounding box center [537, 309] width 492 height 17
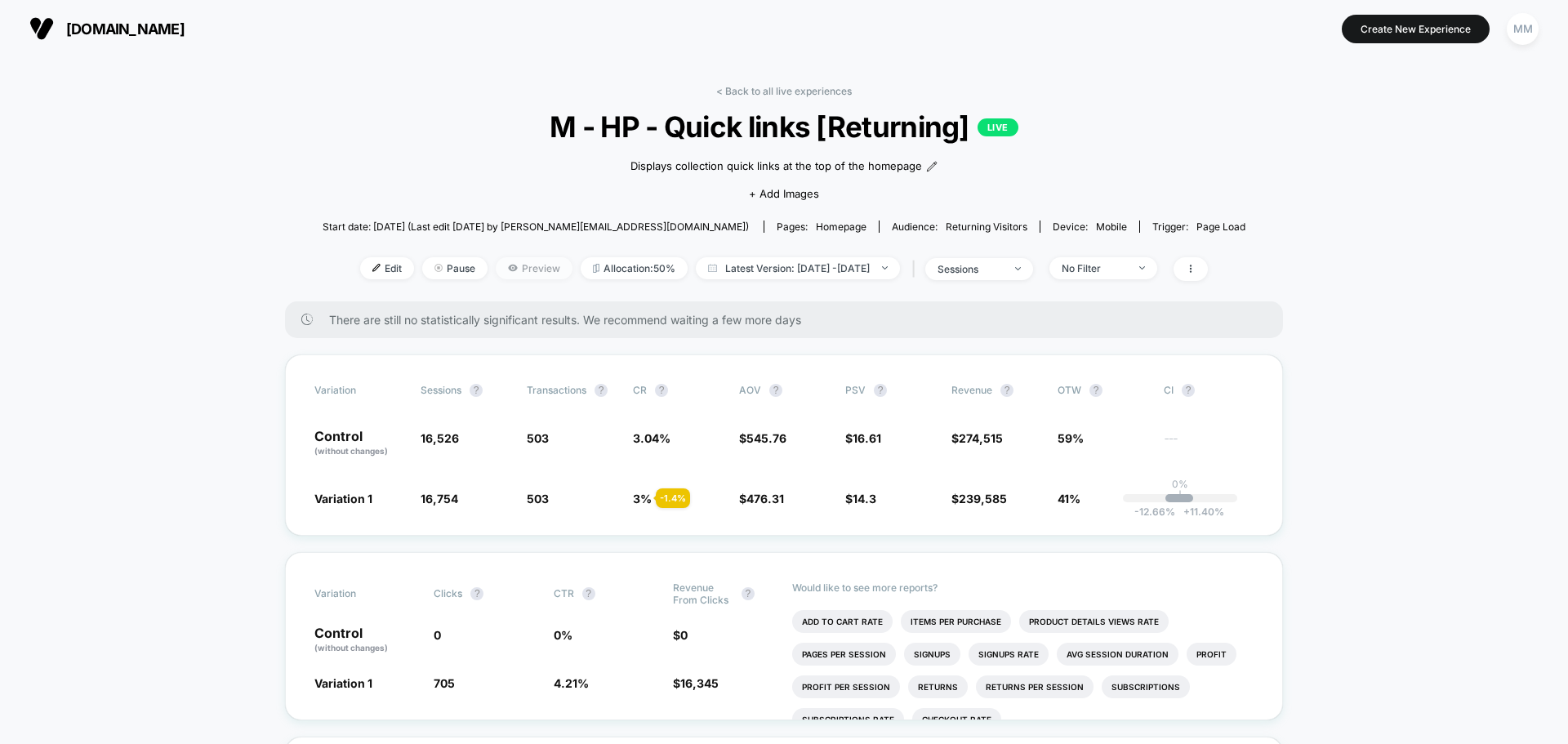
click at [508, 263] on icon at bounding box center [512, 267] width 10 height 10
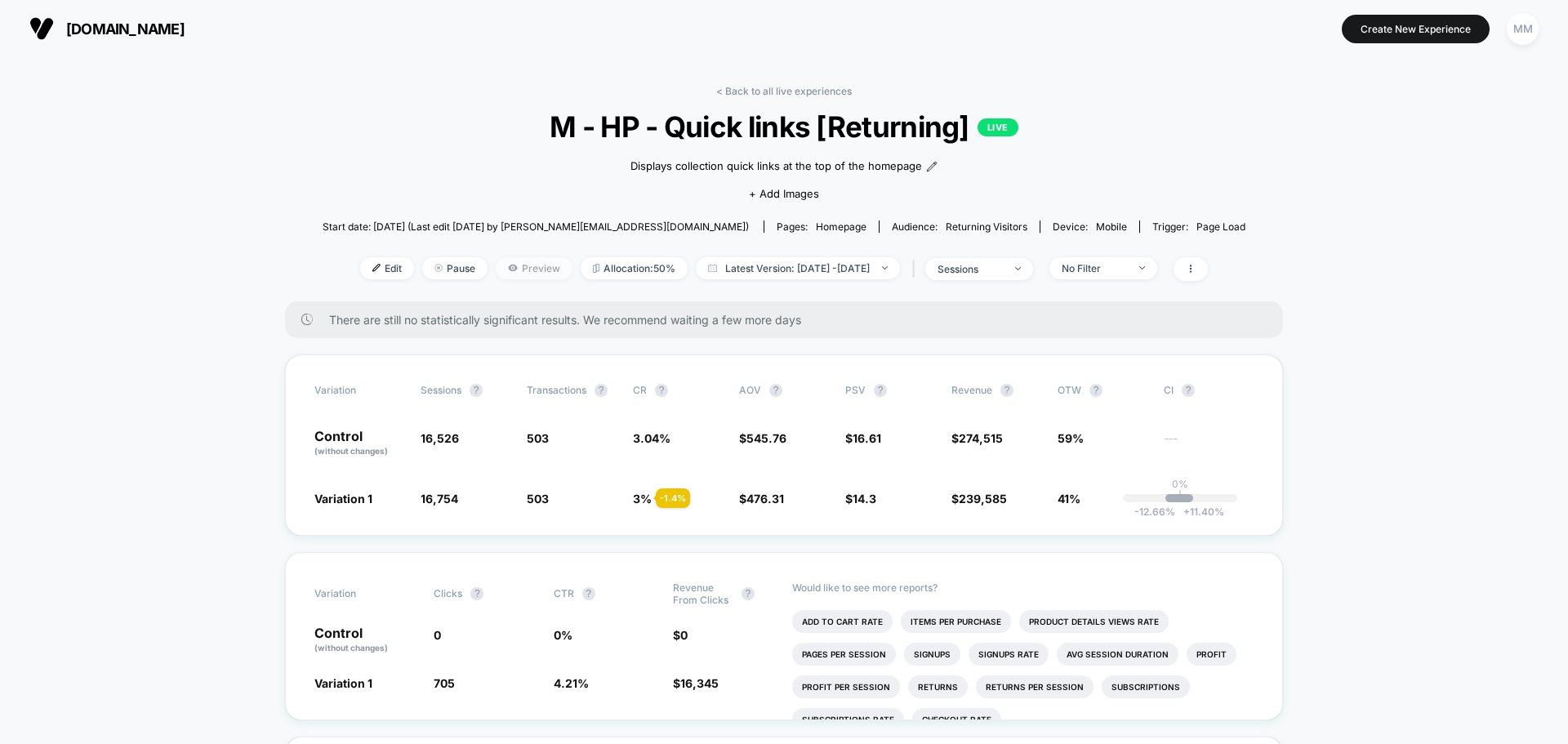
click at [530, 270] on span "Preview" at bounding box center [534, 268] width 77 height 22
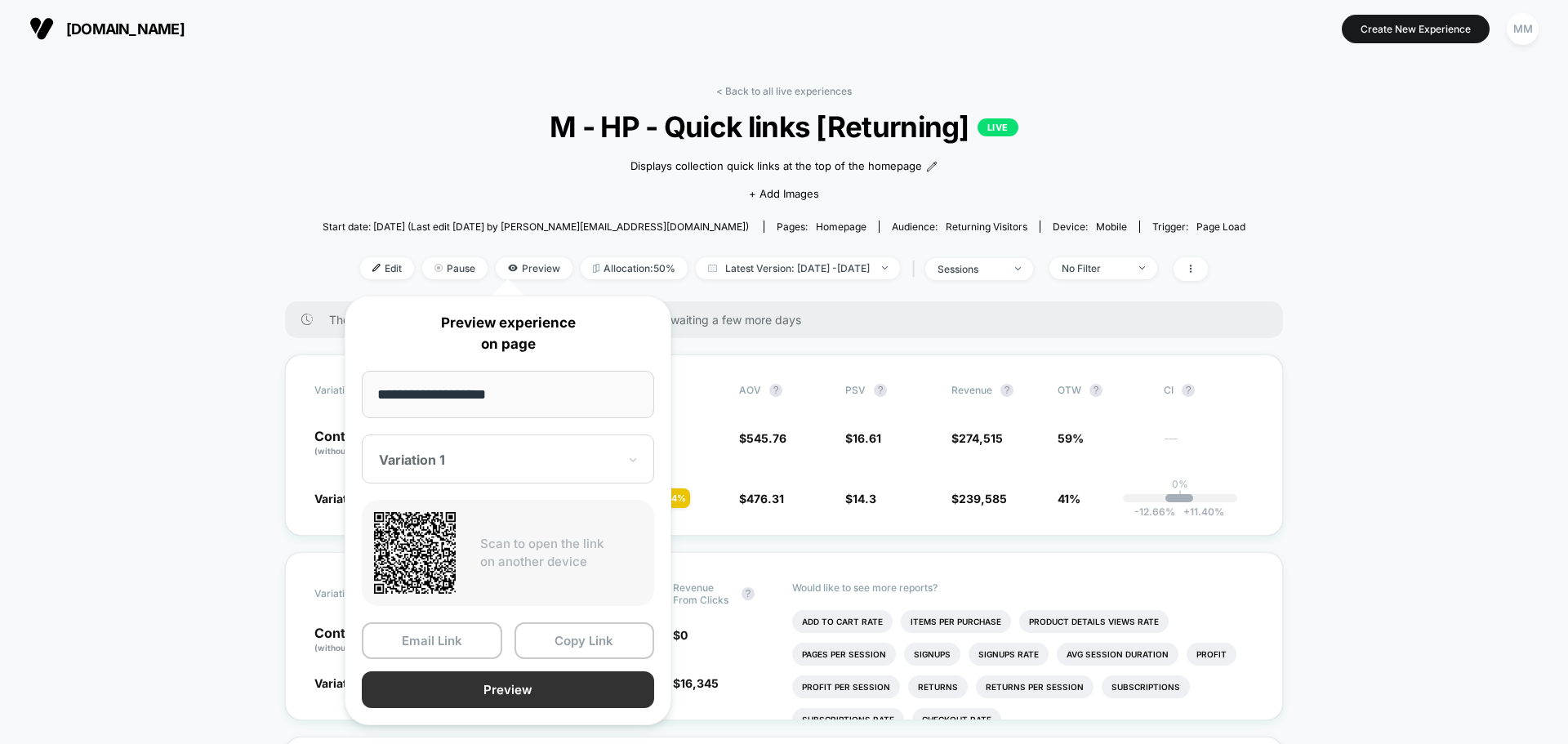
click at [584, 695] on button "Preview" at bounding box center [507, 690] width 292 height 37
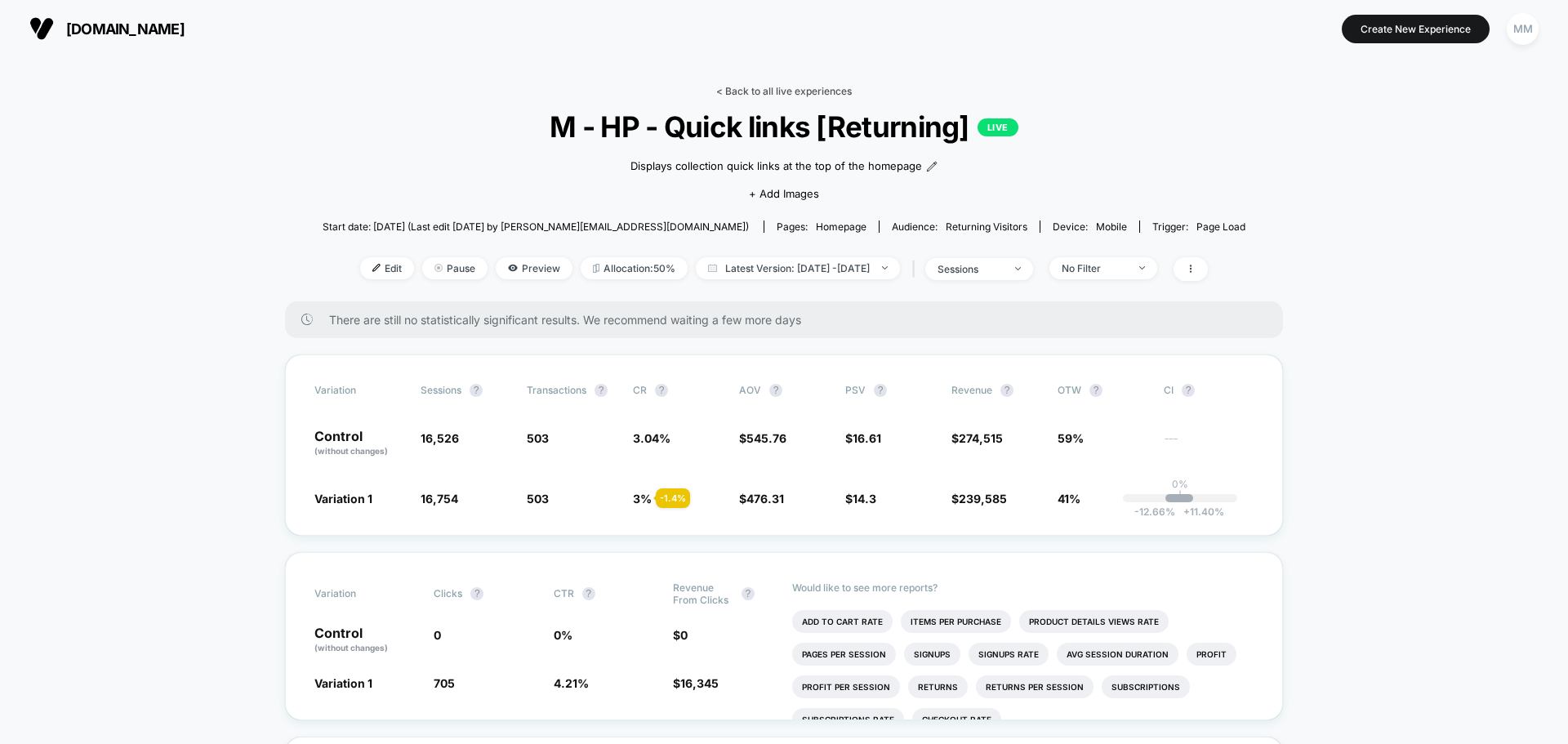
click at [746, 85] on link "< Back to all live experiences" at bounding box center [783, 91] width 135 height 12
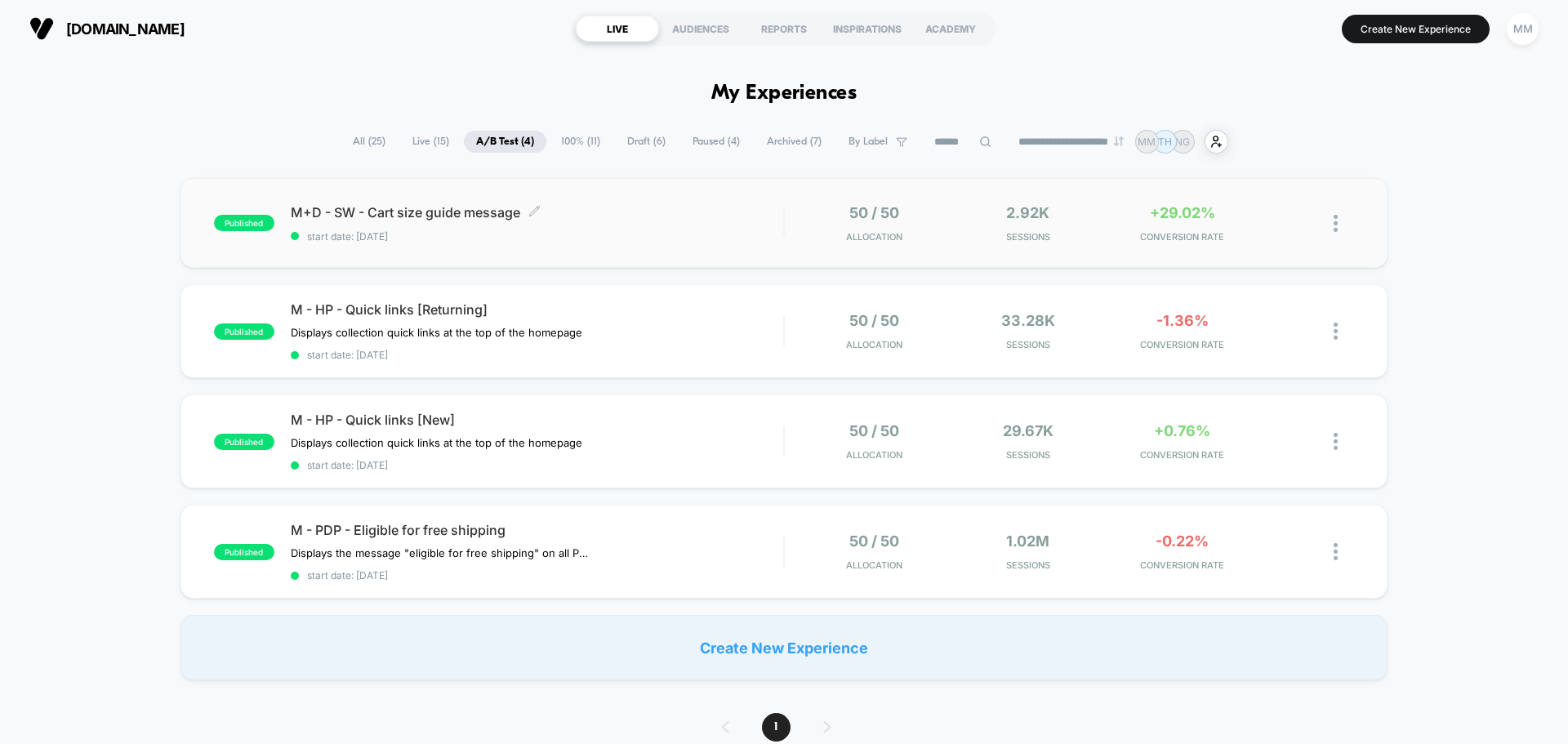
click at [449, 209] on span "M+D - SW - Cart size guide message Click to edit experience details" at bounding box center [537, 212] width 492 height 17
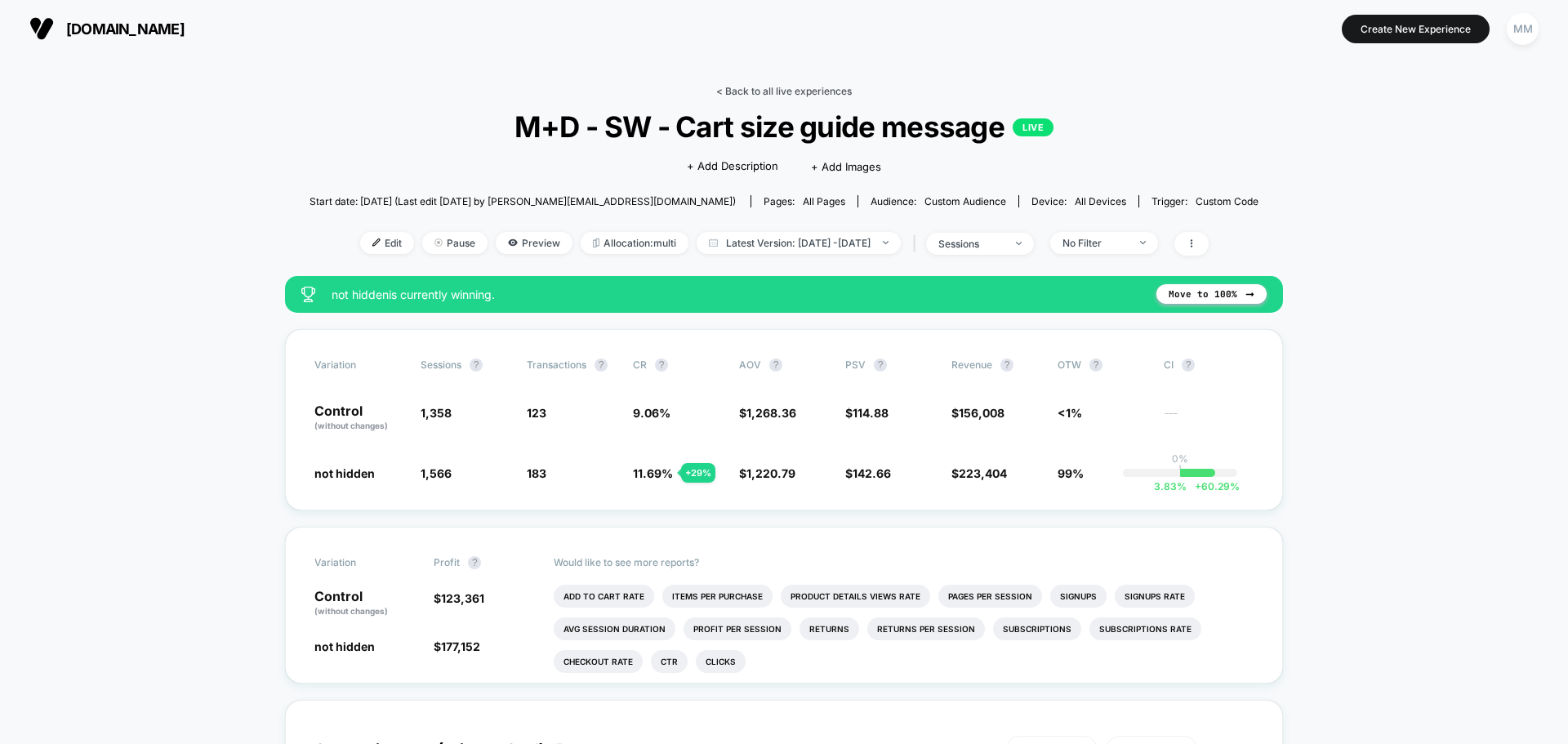
click at [751, 87] on link "< Back to all live experiences" at bounding box center [783, 91] width 135 height 12
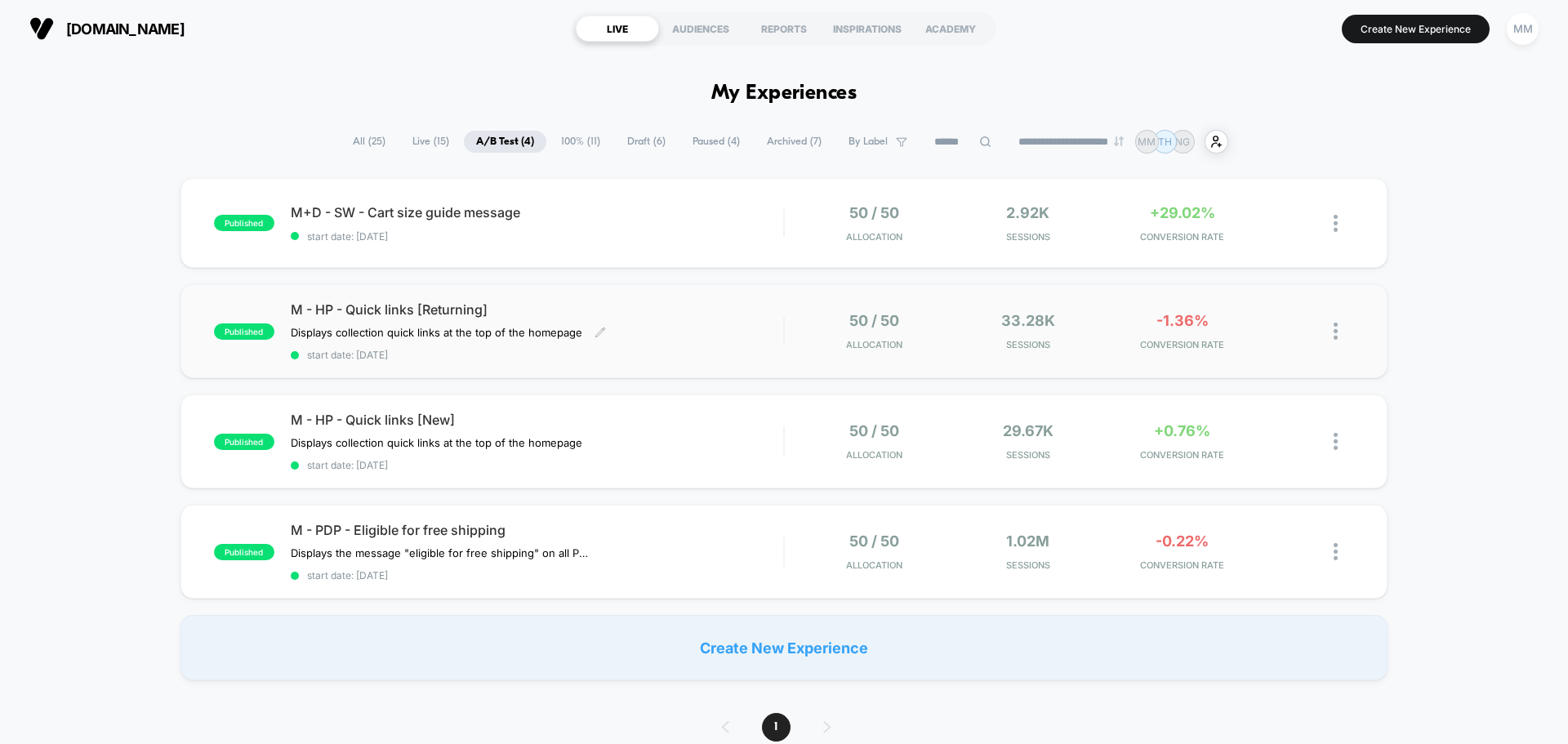
click at [438, 304] on span "M - HP - Quick links [Returning]" at bounding box center [537, 309] width 492 height 17
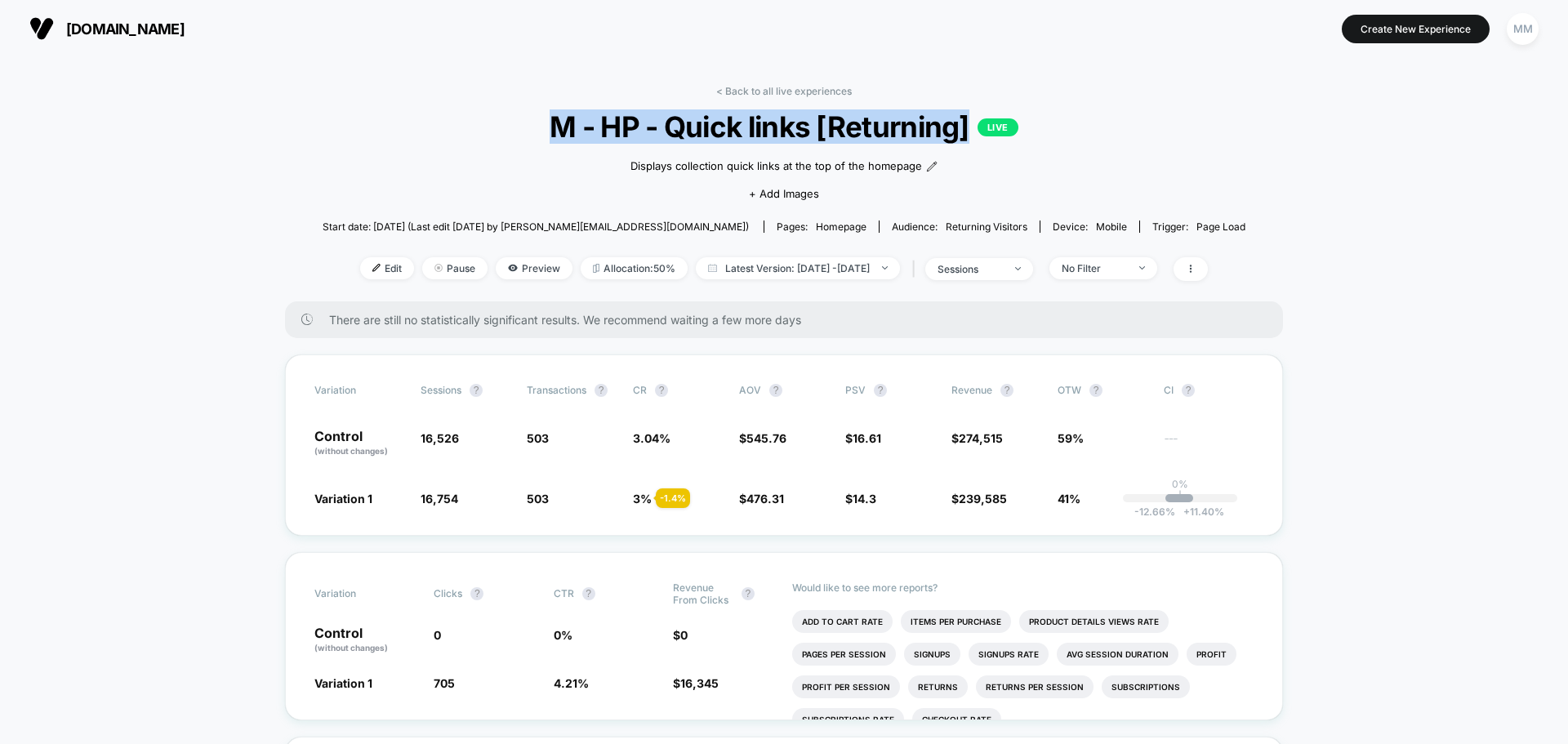
drag, startPoint x: 543, startPoint y: 132, endPoint x: 973, endPoint y: 143, distance: 430.1
click at [973, 143] on span "M - HP - Quick links [Returning] LIVE" at bounding box center [784, 126] width 830 height 34
copy span "M - HP - Quick links [Returning]"
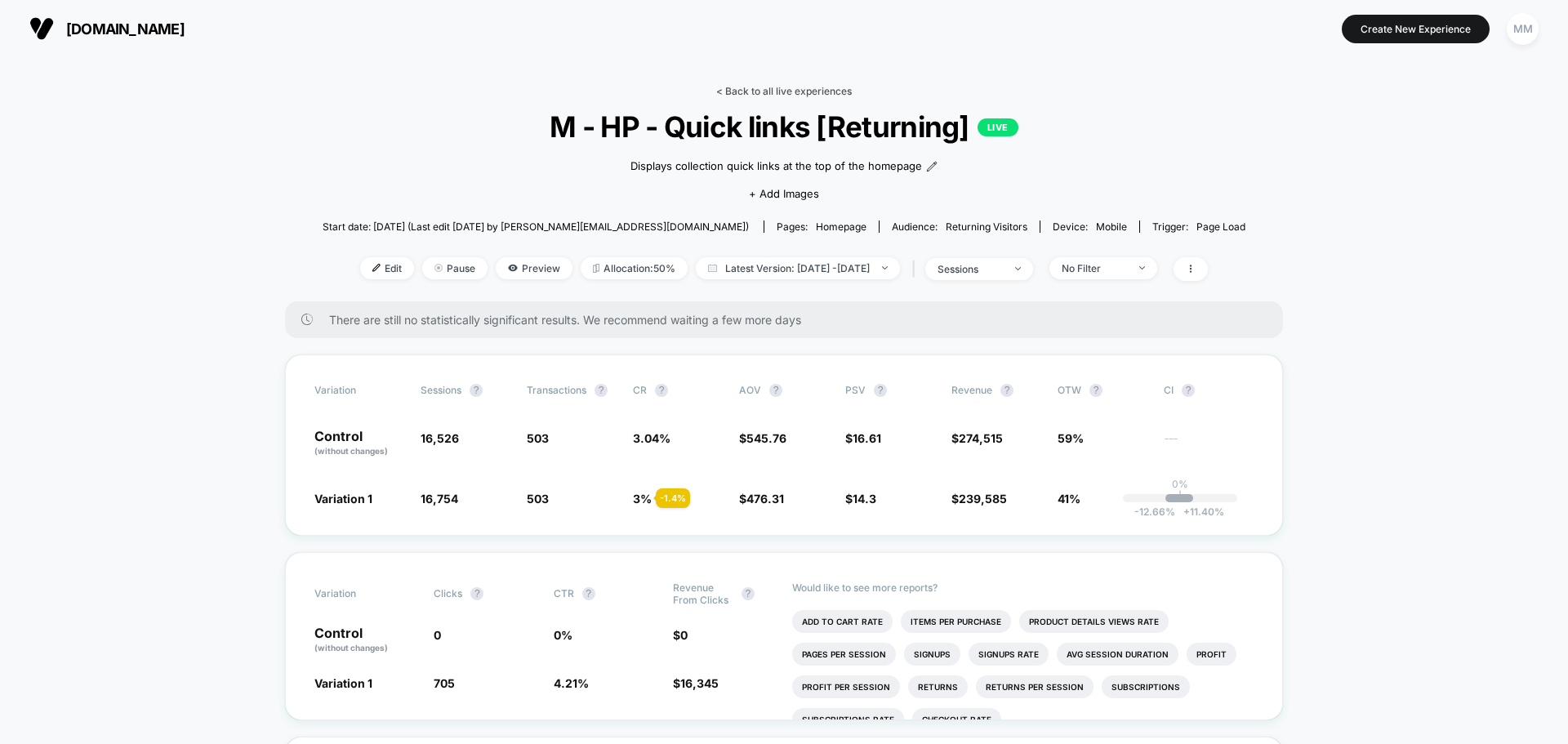
click at [774, 90] on link "< Back to all live experiences" at bounding box center [783, 91] width 135 height 12
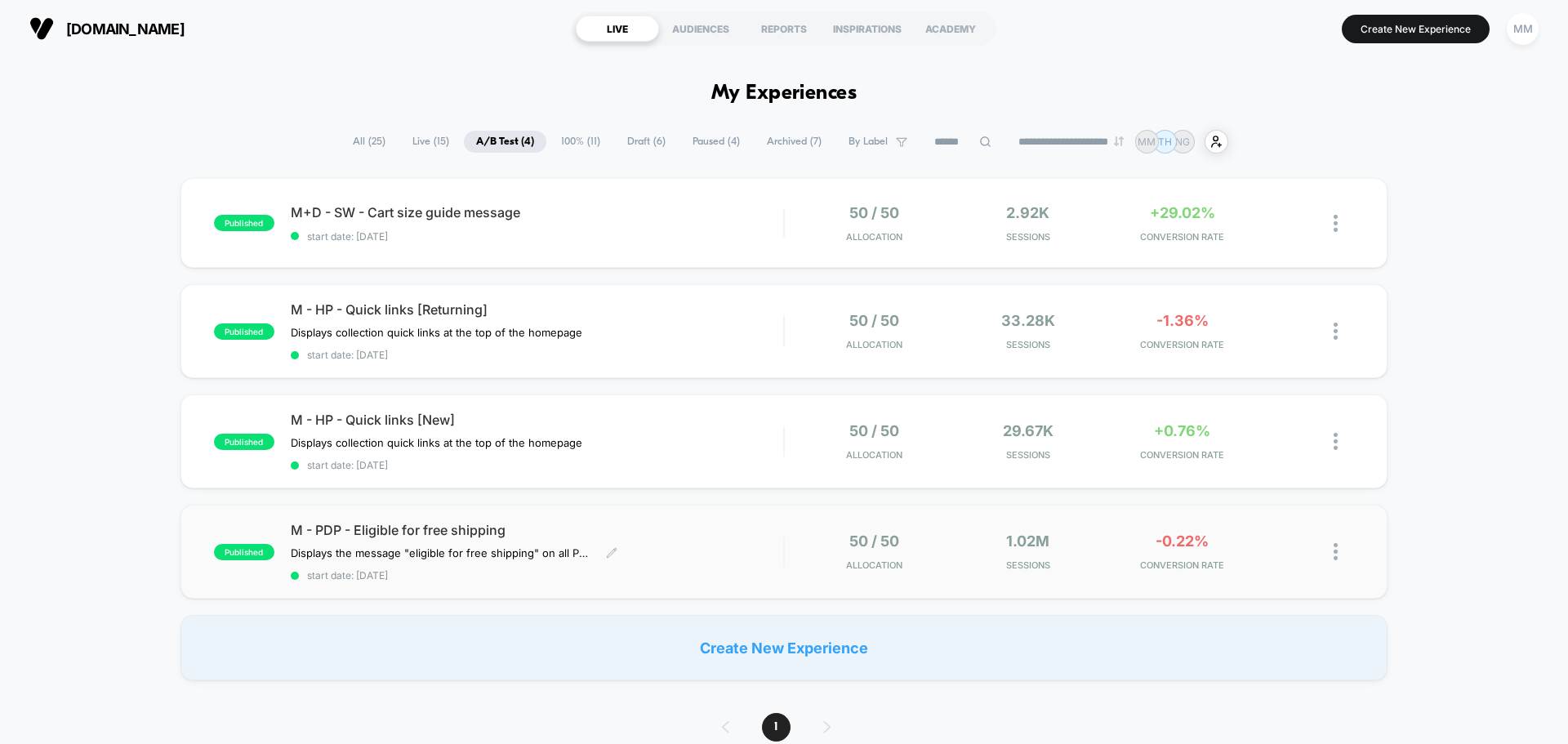
click at [399, 532] on span "M - PDP - Eligible for free shipping" at bounding box center [537, 530] width 492 height 17
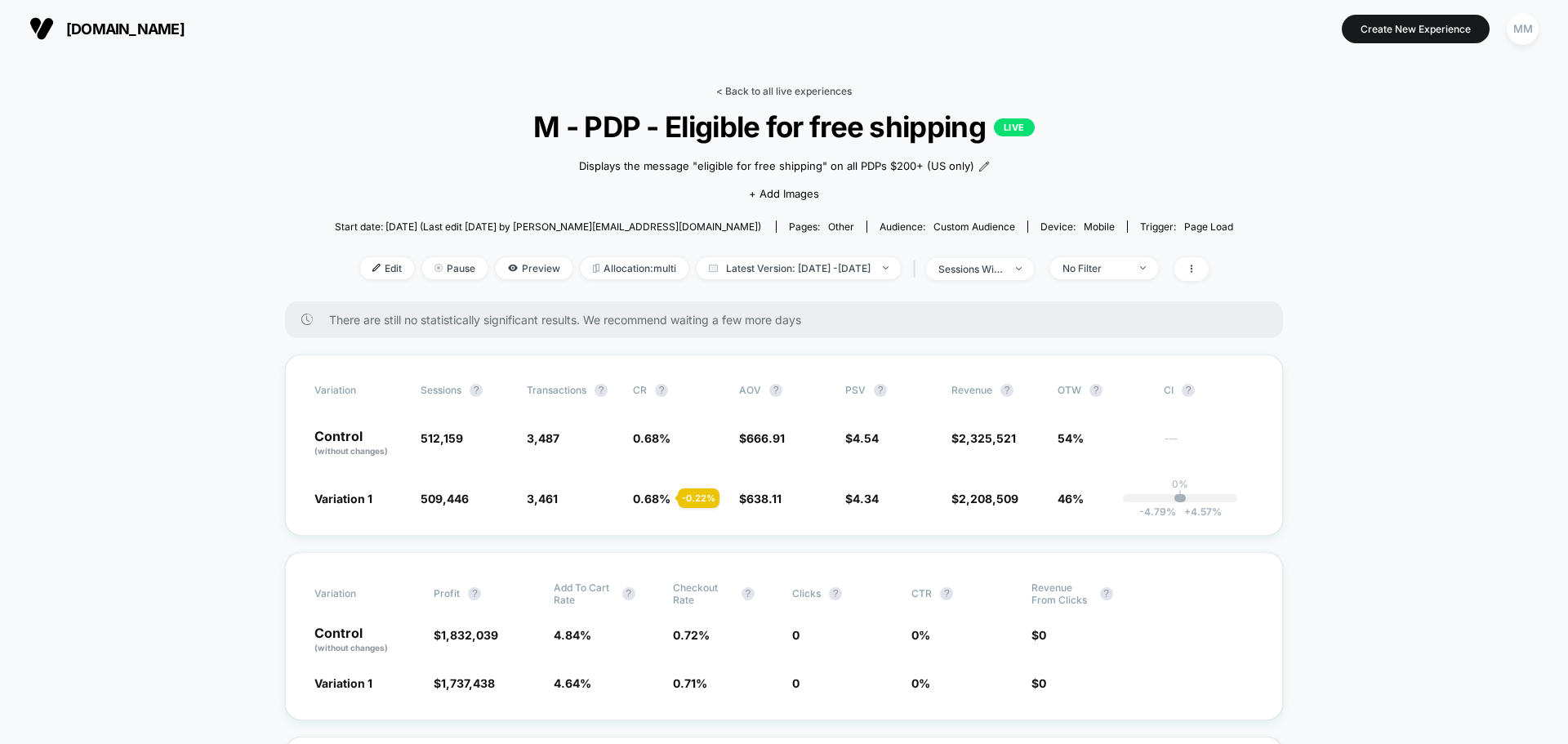
click at [727, 87] on link "< Back to all live experiences" at bounding box center [783, 91] width 135 height 12
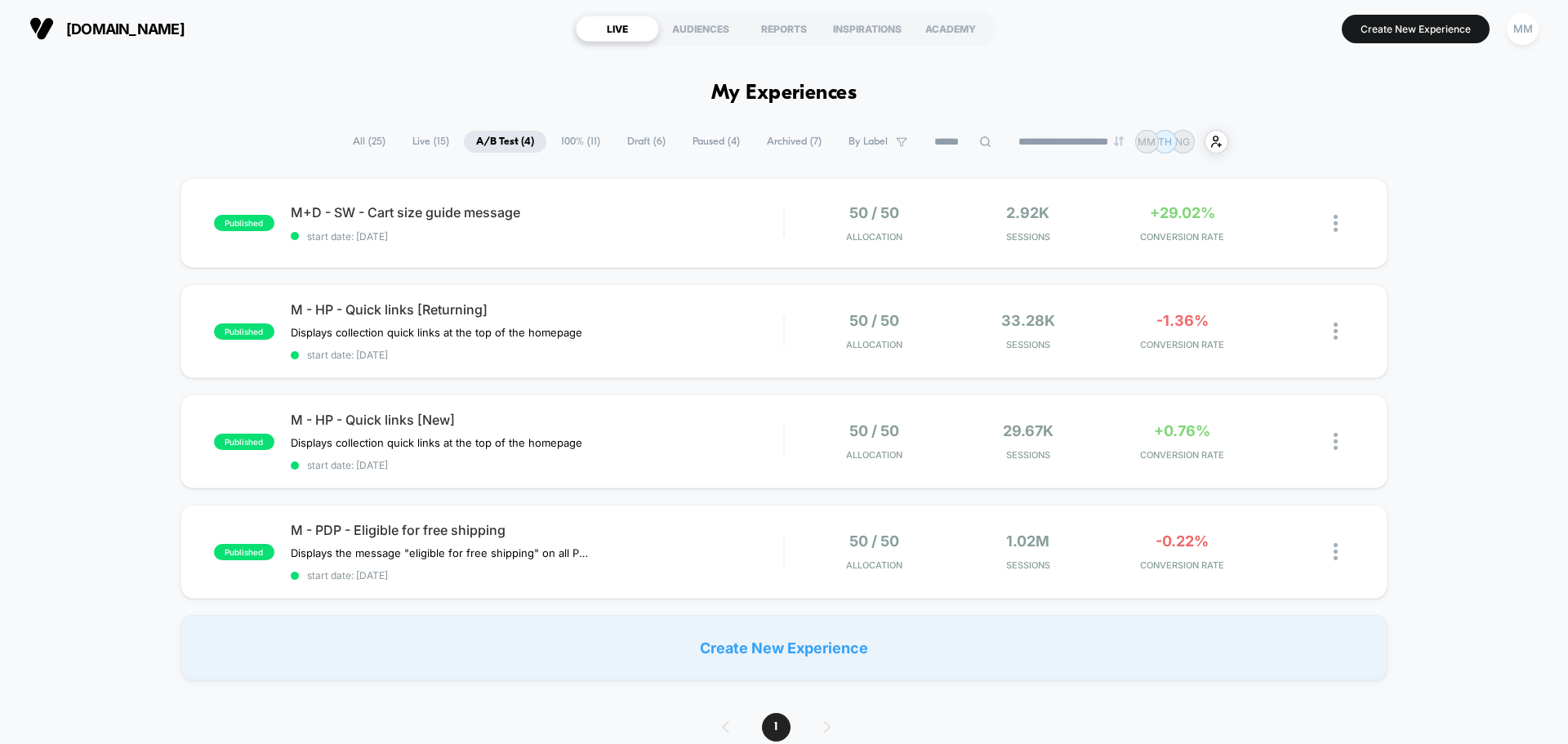
click at [579, 135] on span "100% ( 11 )" at bounding box center [581, 141] width 64 height 22
